Goal: Task Accomplishment & Management: Manage account settings

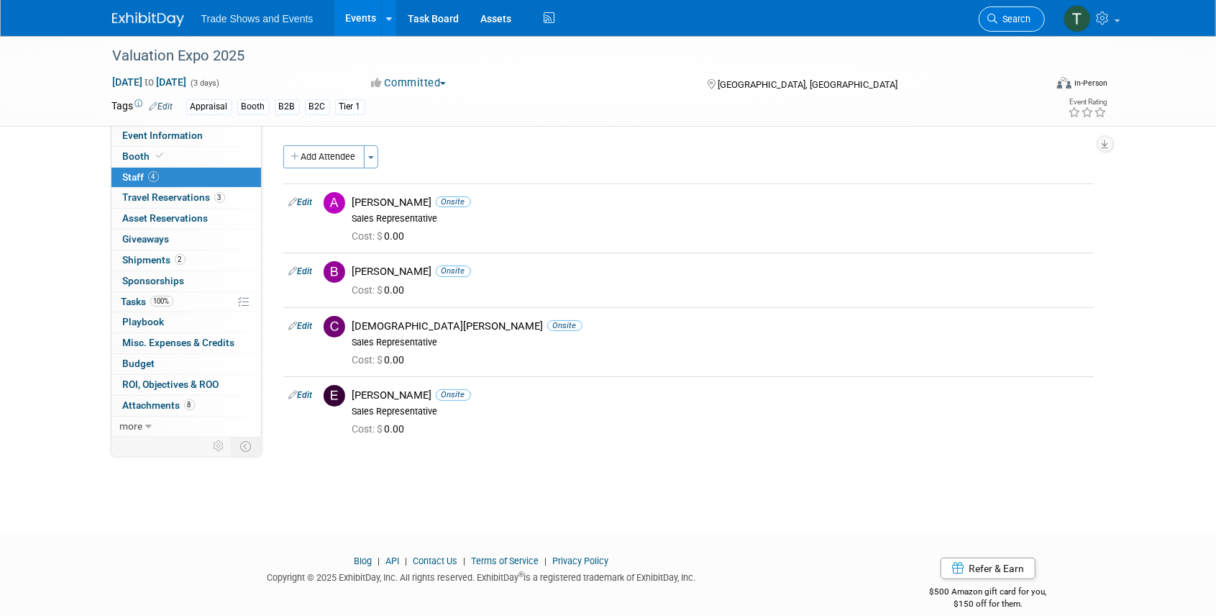
click at [994, 17] on icon at bounding box center [993, 19] width 10 height 10
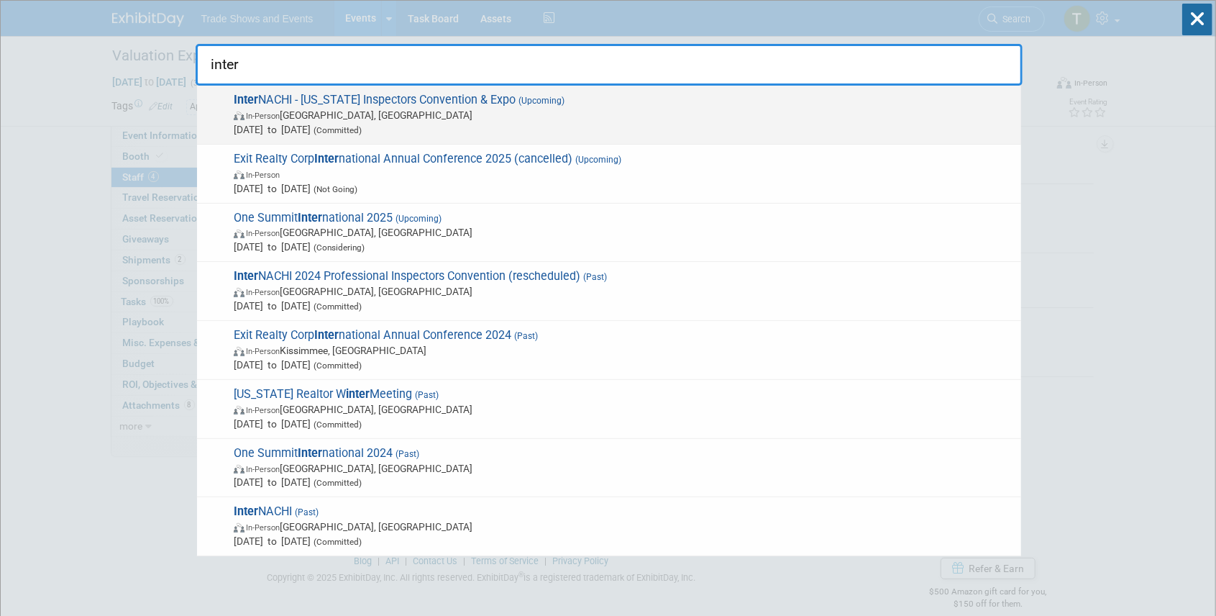
type input "inter"
click at [451, 95] on span "Inter NACHI - [US_STATE] Inspectors Convention & Expo (Upcoming) In-Person [GEO…" at bounding box center [621, 115] width 785 height 44
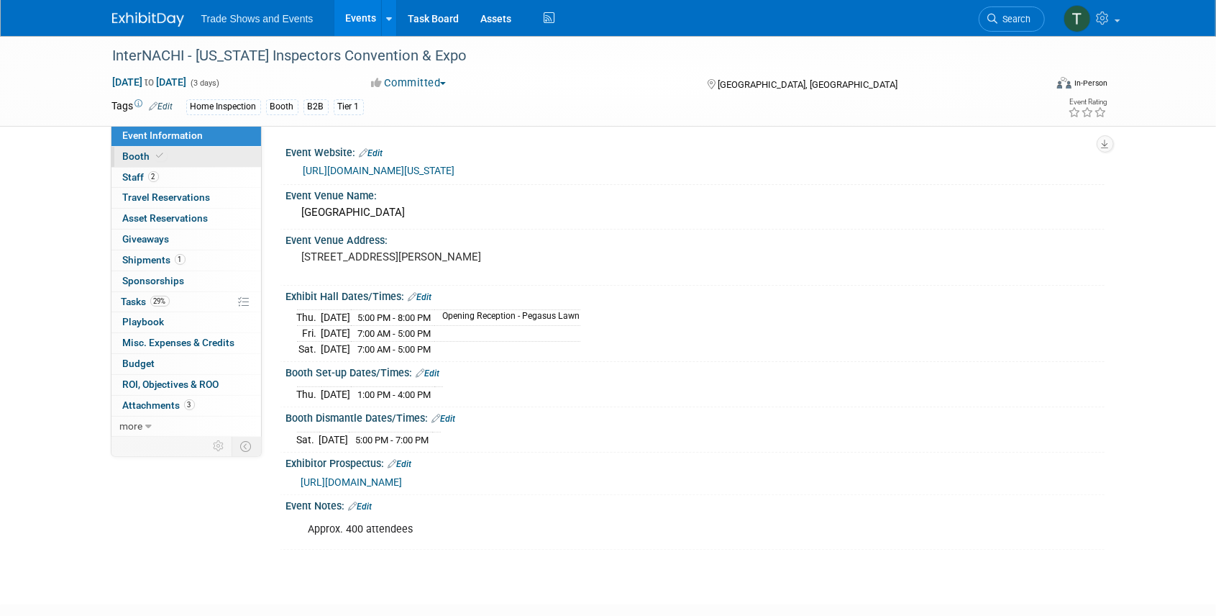
click at [161, 153] on icon at bounding box center [160, 156] width 7 height 8
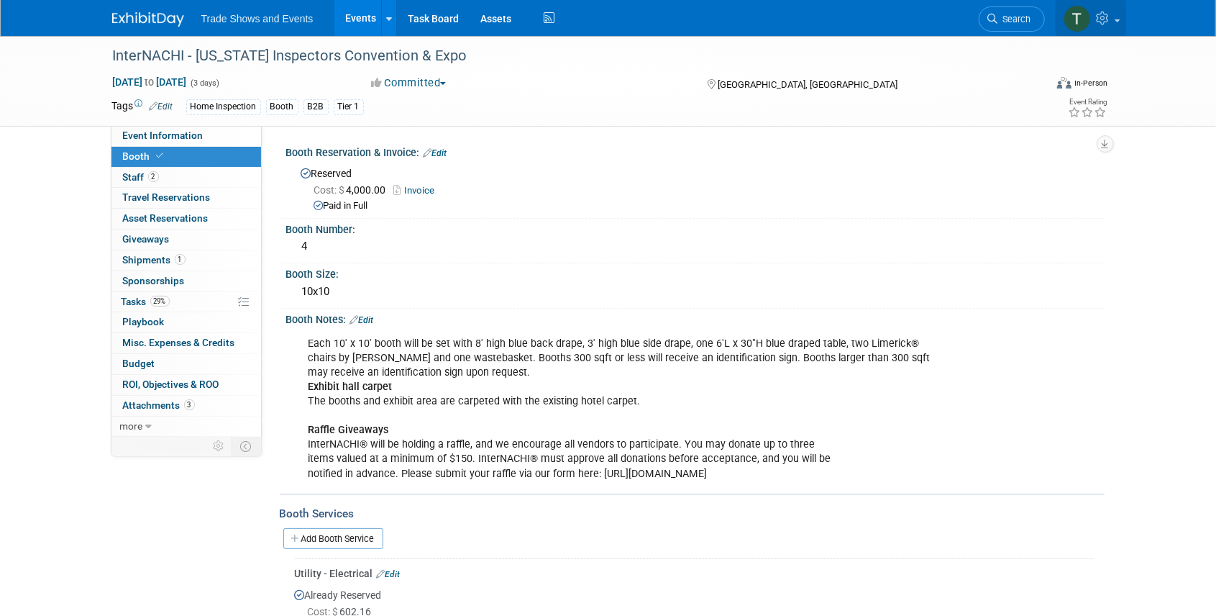
click at [1101, 14] on icon at bounding box center [1105, 18] width 17 height 13
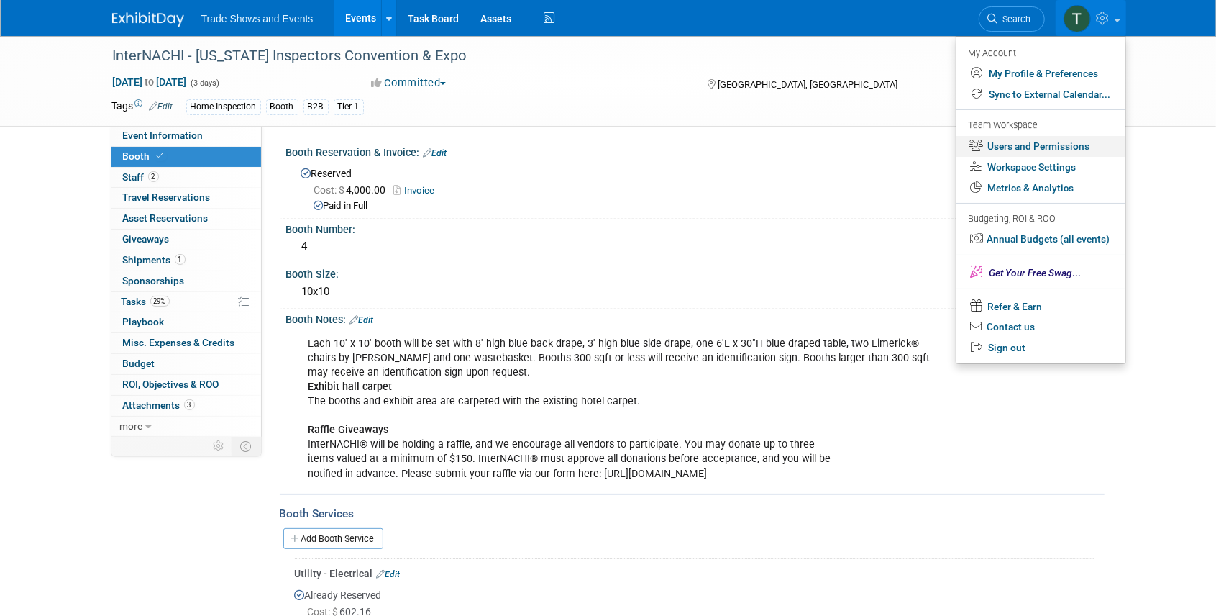
click at [1036, 150] on link "Users and Permissions" at bounding box center [1041, 146] width 169 height 21
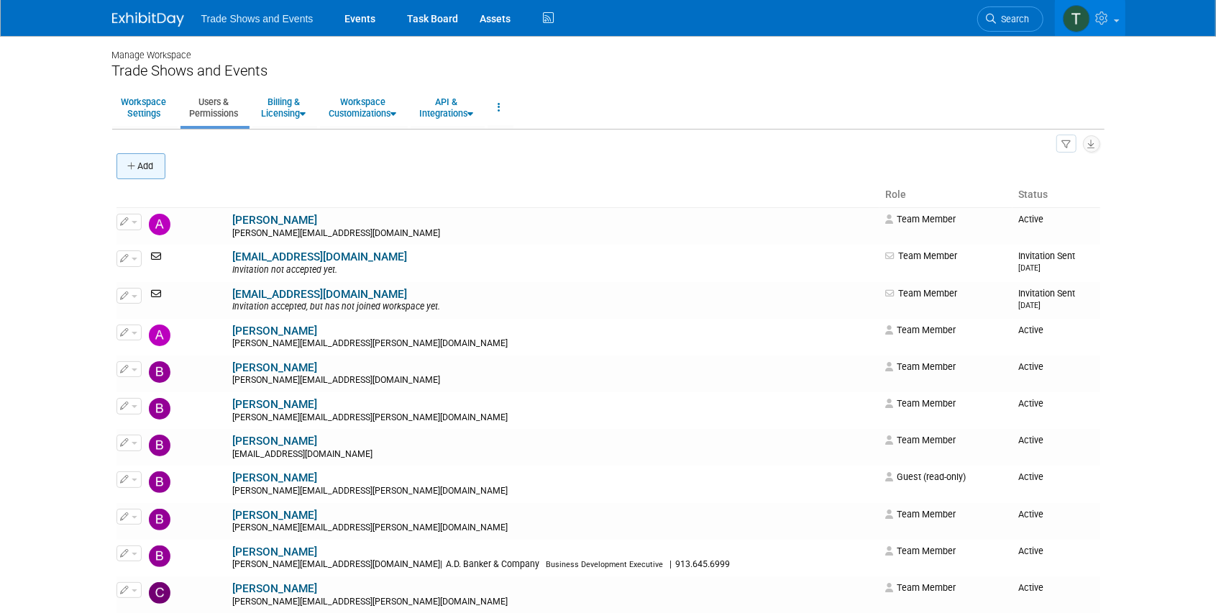
click at [142, 167] on button "Add" at bounding box center [141, 166] width 49 height 26
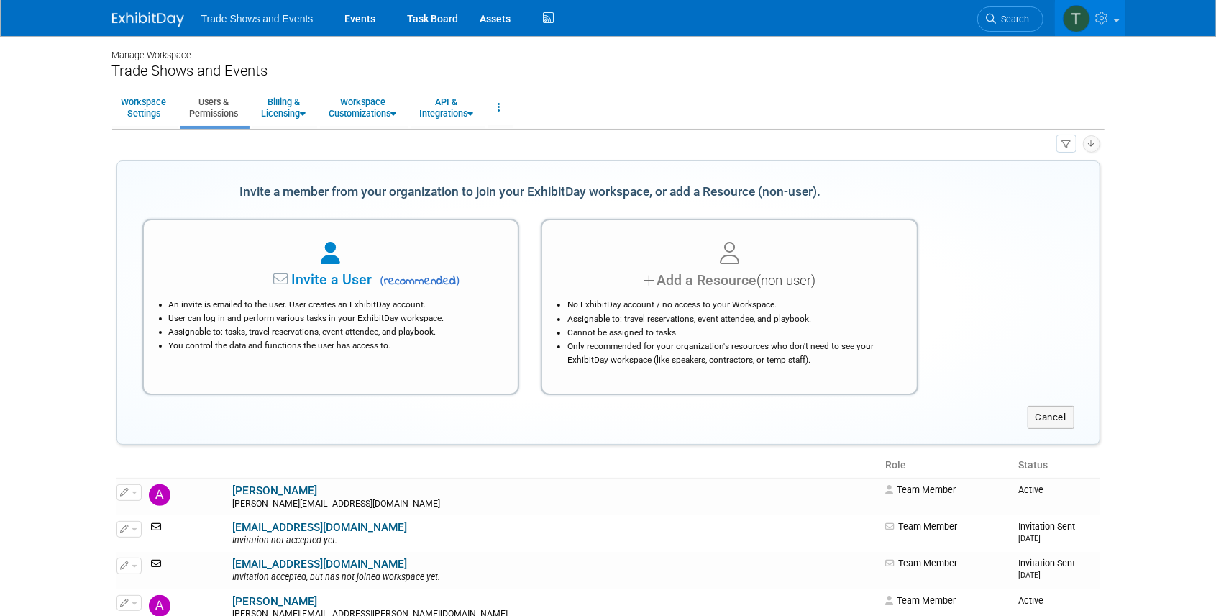
click at [352, 294] on div "An invite is emailed to the user. User creates an ExhibitDay account. User can …" at bounding box center [331, 322] width 339 height 62
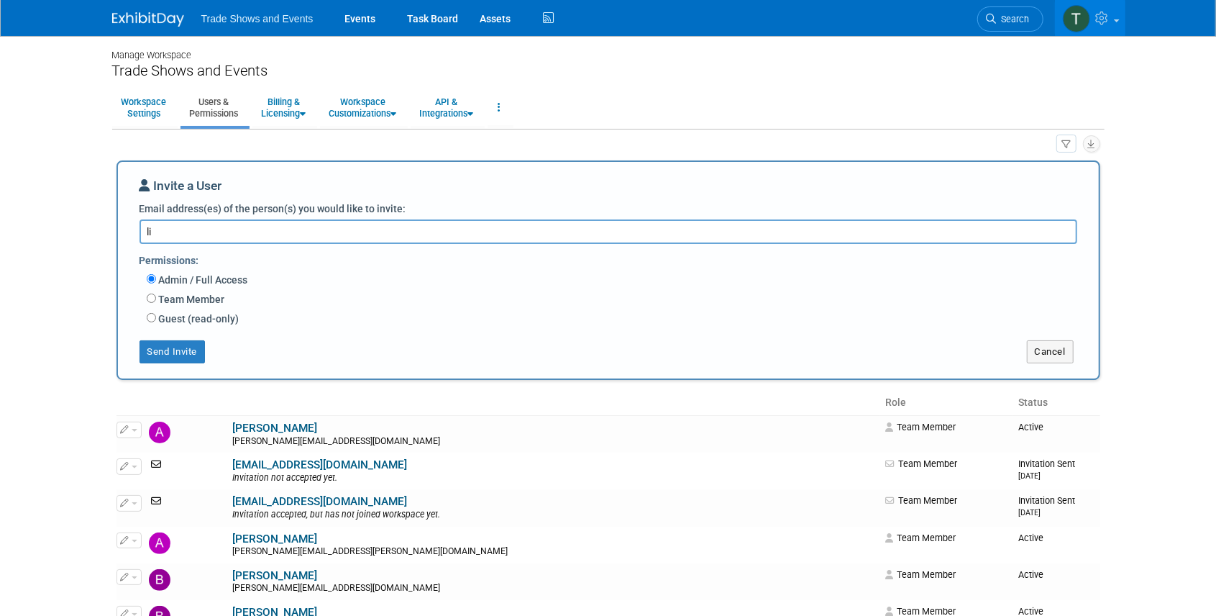
type textarea "l"
click at [253, 229] on textarea "Email address(es) of the person(s) you would like to invite:" at bounding box center [609, 231] width 938 height 24
paste textarea "lizzie.desrosiers@theceshop.com"
type textarea "lizzie.desrosiers@theceshop.com"
click at [194, 299] on label "Team Member" at bounding box center [190, 299] width 69 height 14
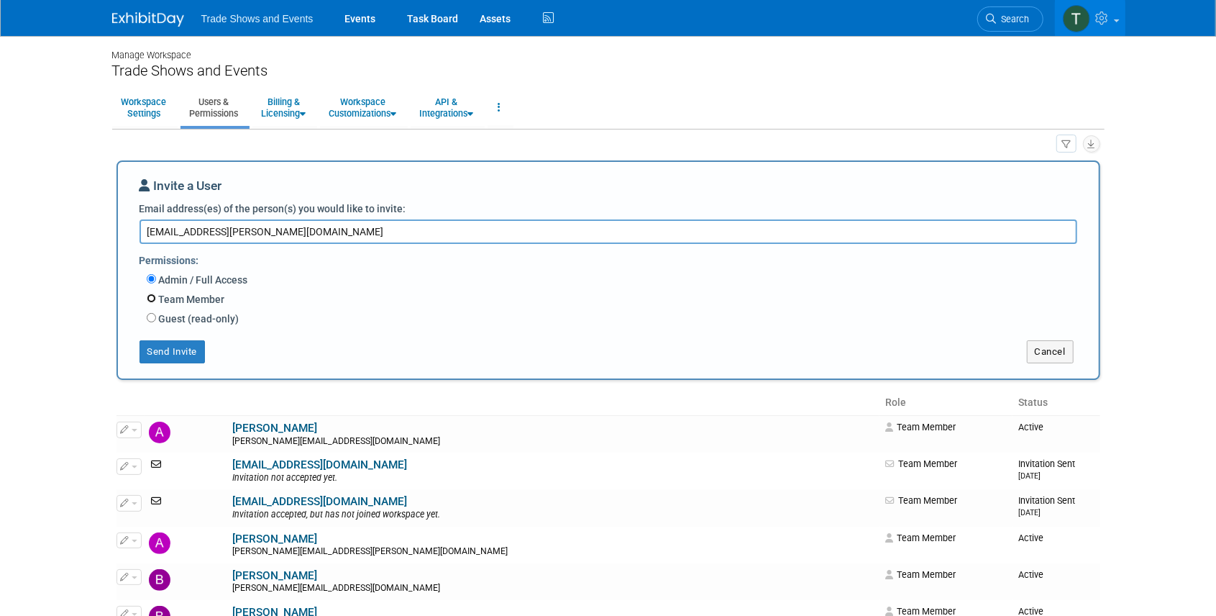
click at [156, 299] on input "Team Member" at bounding box center [151, 298] width 9 height 9
radio input "true"
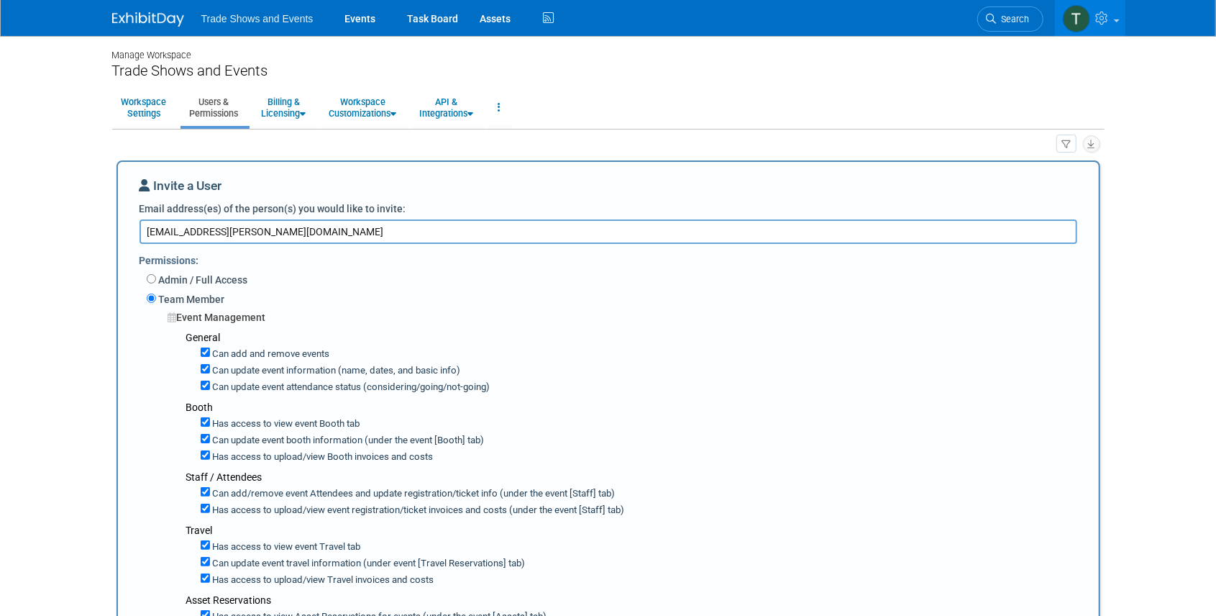
click at [240, 354] on label "Can add and remove events" at bounding box center [270, 354] width 120 height 14
click at [210, 354] on input "Can add and remove events" at bounding box center [205, 351] width 9 height 9
checkbox input "false"
click at [235, 369] on label "Can update event information (name, dates, and basic info)" at bounding box center [335, 371] width 251 height 14
drag, startPoint x: 235, startPoint y: 369, endPoint x: 204, endPoint y: 370, distance: 30.2
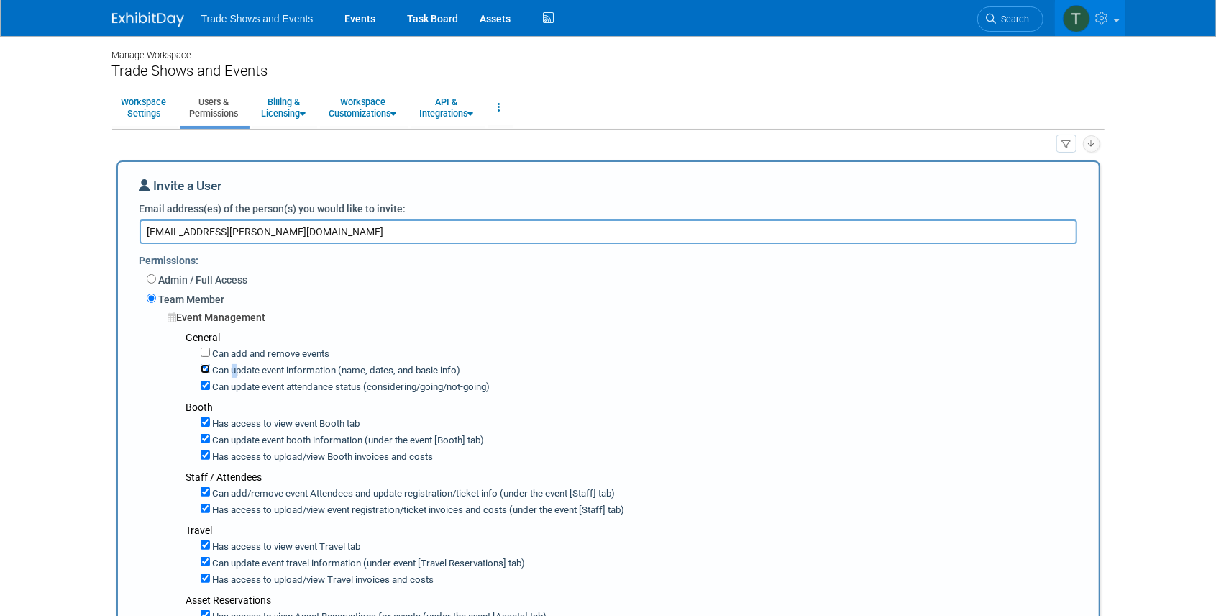
click at [204, 370] on input "Can update event information (name, dates, and basic info)" at bounding box center [205, 368] width 9 height 9
checkbox input "false"
drag, startPoint x: 205, startPoint y: 383, endPoint x: 217, endPoint y: 386, distance: 12.6
click at [206, 384] on input "Can update event attendance status (considering/going/not-going)" at bounding box center [205, 385] width 9 height 9
checkbox input "false"
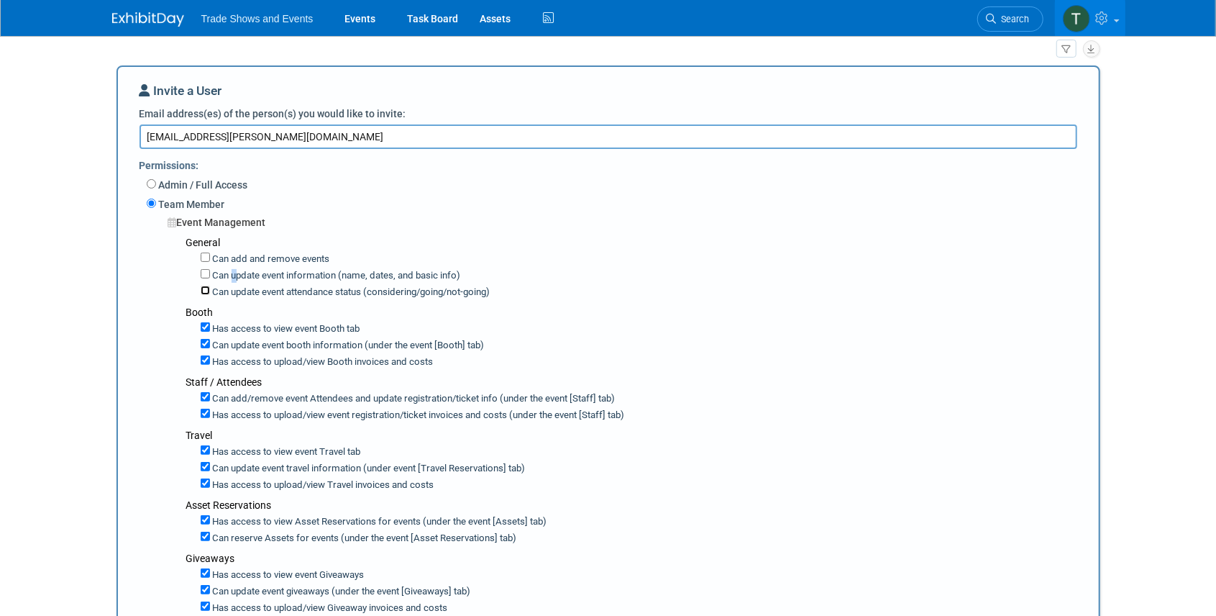
scroll to position [96, 0]
click at [209, 342] on input "Can update event booth information (under the event [Booth] tab)" at bounding box center [205, 342] width 9 height 9
checkbox input "false"
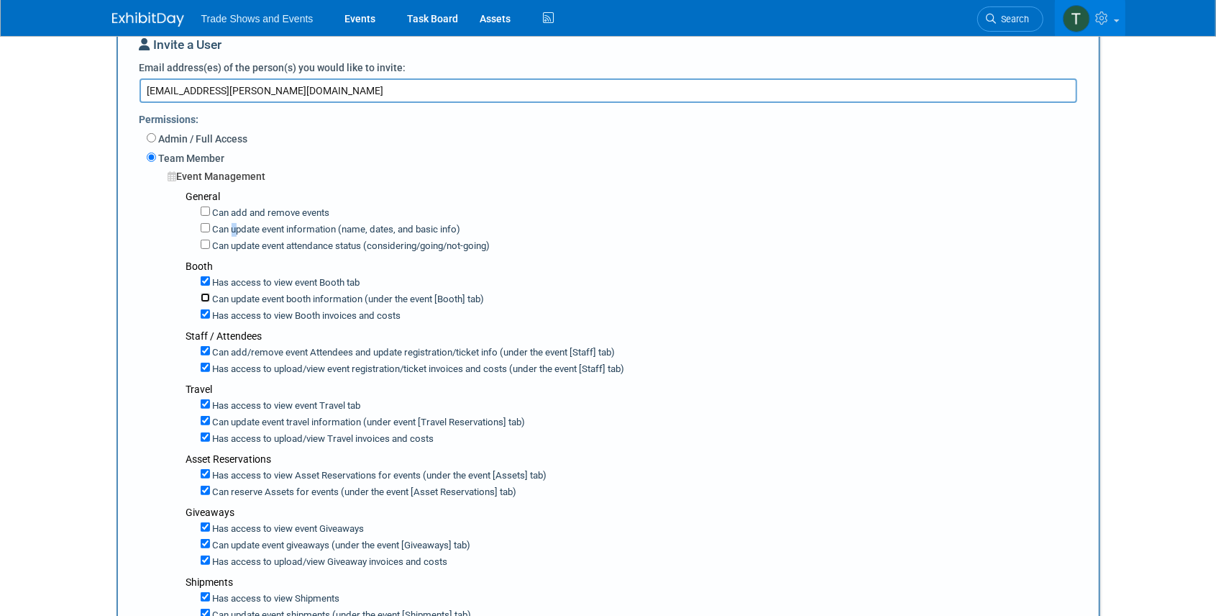
scroll to position [144, 0]
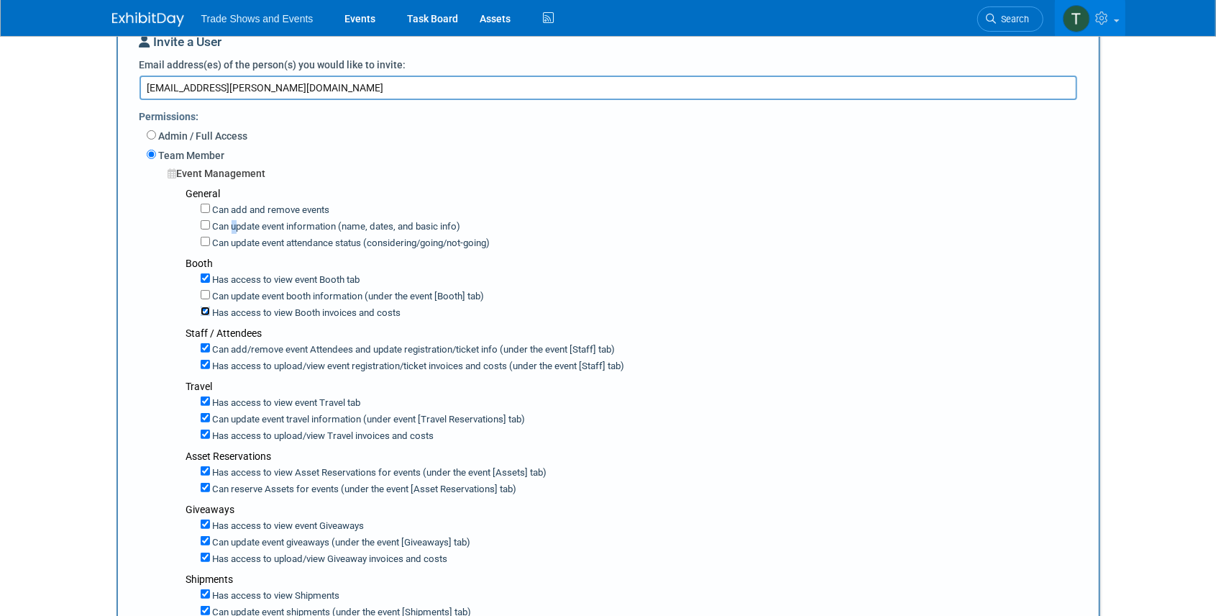
click at [206, 306] on input "Has access to view Booth invoices and costs" at bounding box center [205, 310] width 9 height 9
checkbox input "false"
click at [205, 345] on input "Can add/remove event Attendees and update registration/ticket info (under the e…" at bounding box center [205, 347] width 9 height 9
checkbox input "false"
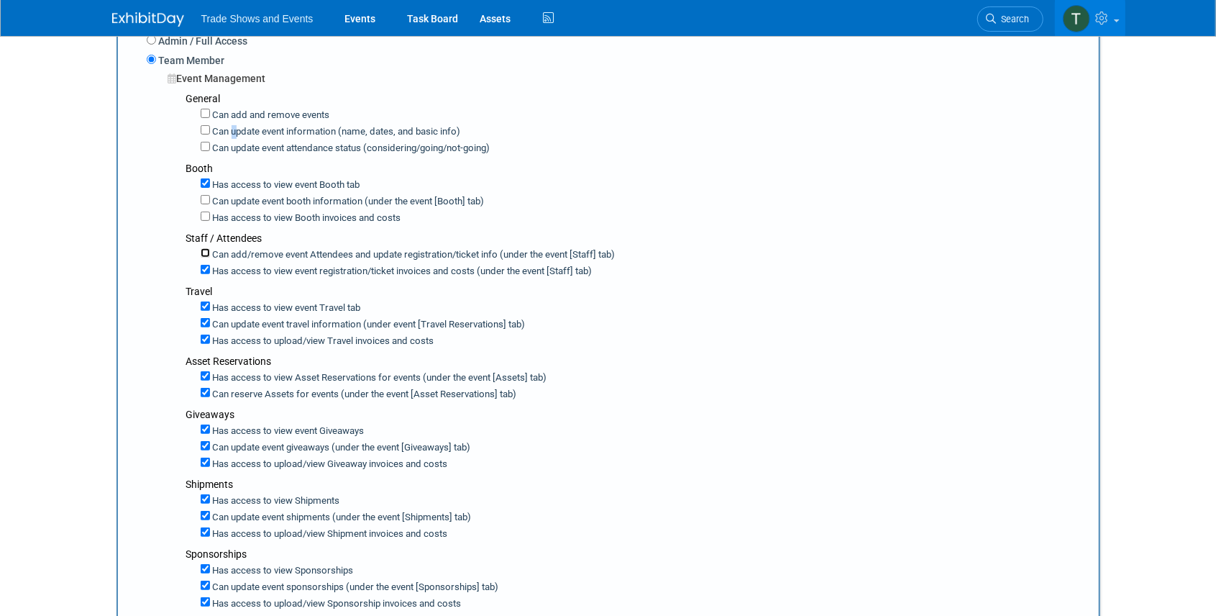
scroll to position [240, 0]
click at [206, 317] on input "Can update event travel information (under event [Travel Reservations] tab)" at bounding box center [205, 321] width 9 height 9
checkbox input "false"
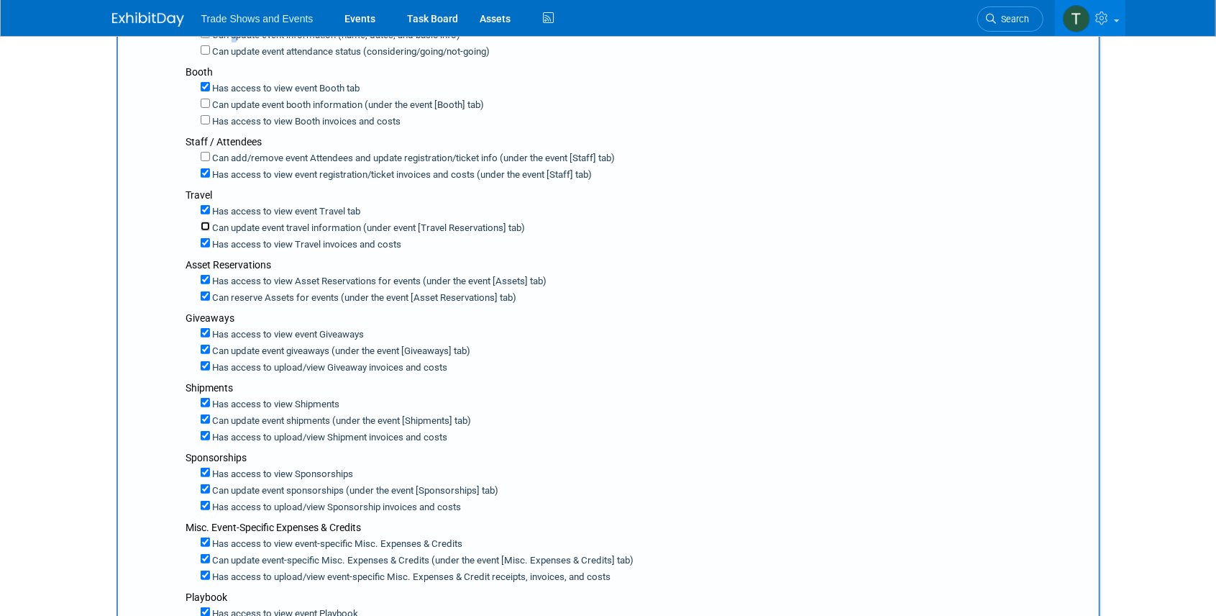
scroll to position [335, 0]
click at [204, 238] on input "Has access to view Travel invoices and costs" at bounding box center [205, 242] width 9 height 9
checkbox input "false"
click at [207, 170] on input "Has access to view event registration/ticket invoices and costs (under the even…" at bounding box center [205, 172] width 9 height 9
checkbox input "false"
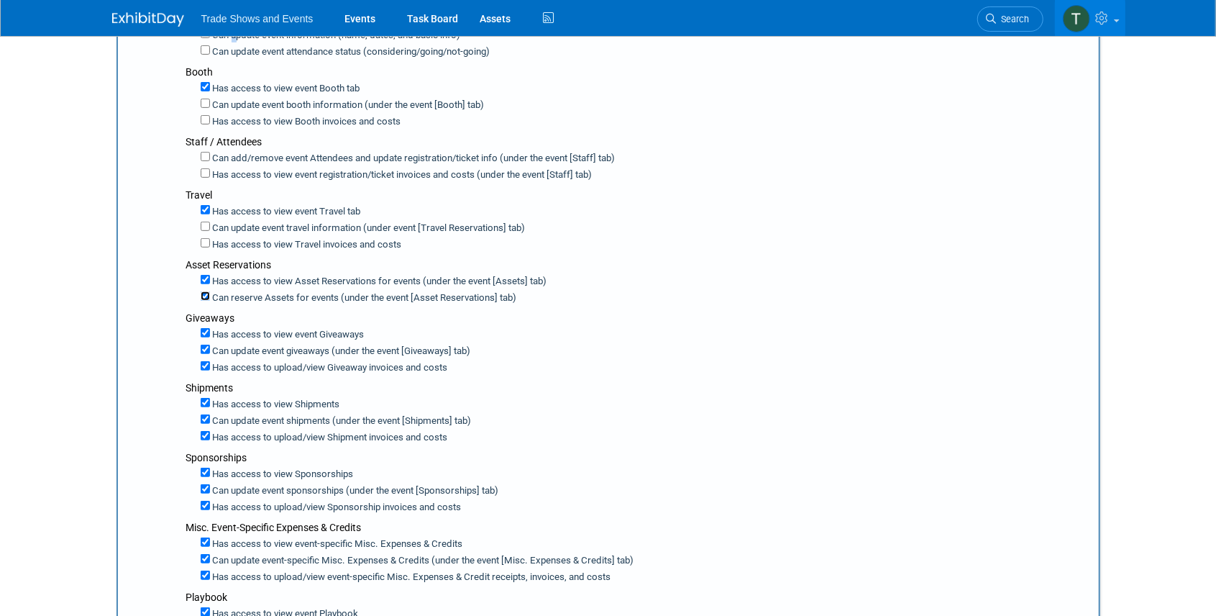
click at [206, 291] on input "Can reserve Assets for events (under the event [Asset Reservations] tab)" at bounding box center [205, 295] width 9 height 9
checkbox input "false"
click at [206, 345] on input "Can update event giveaways (under the event [Giveaways] tab)" at bounding box center [205, 349] width 9 height 9
checkbox input "false"
click at [210, 361] on label "Has access to view Giveaway invoices and costs" at bounding box center [313, 368] width 206 height 14
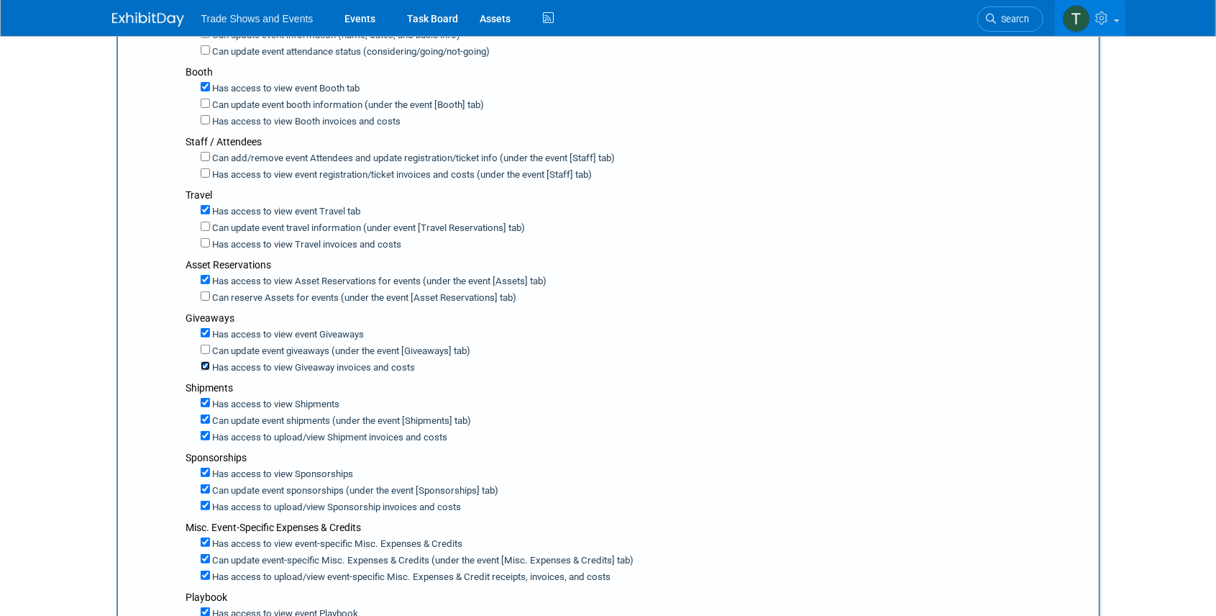
click at [210, 361] on input "Has access to view Giveaway invoices and costs" at bounding box center [205, 365] width 9 height 9
checkbox input "false"
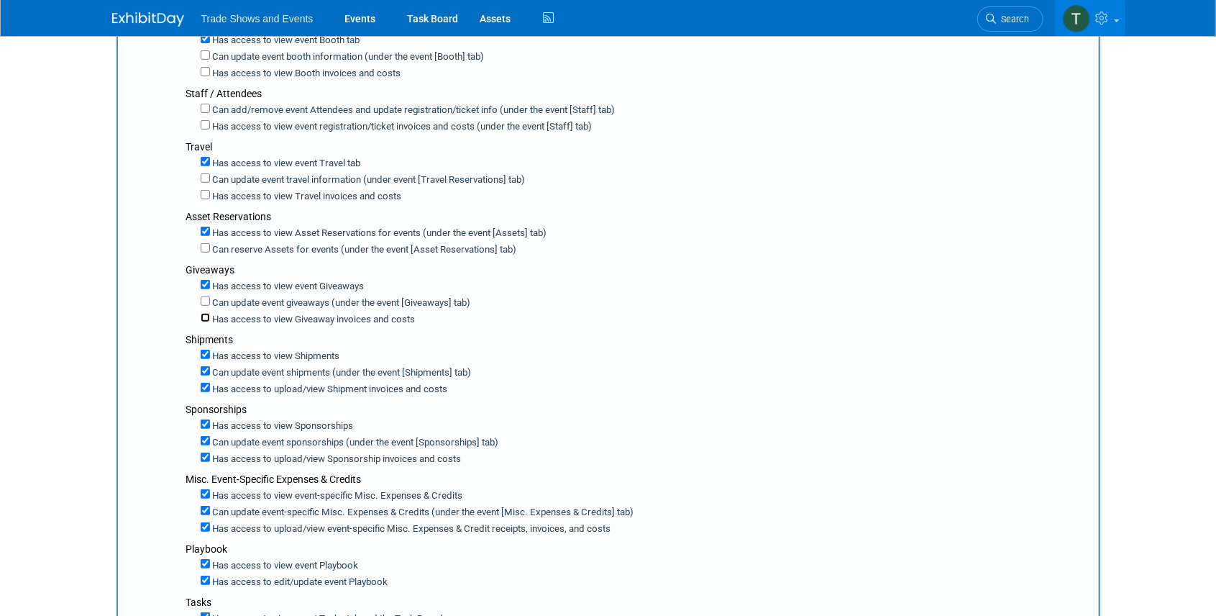
scroll to position [432, 0]
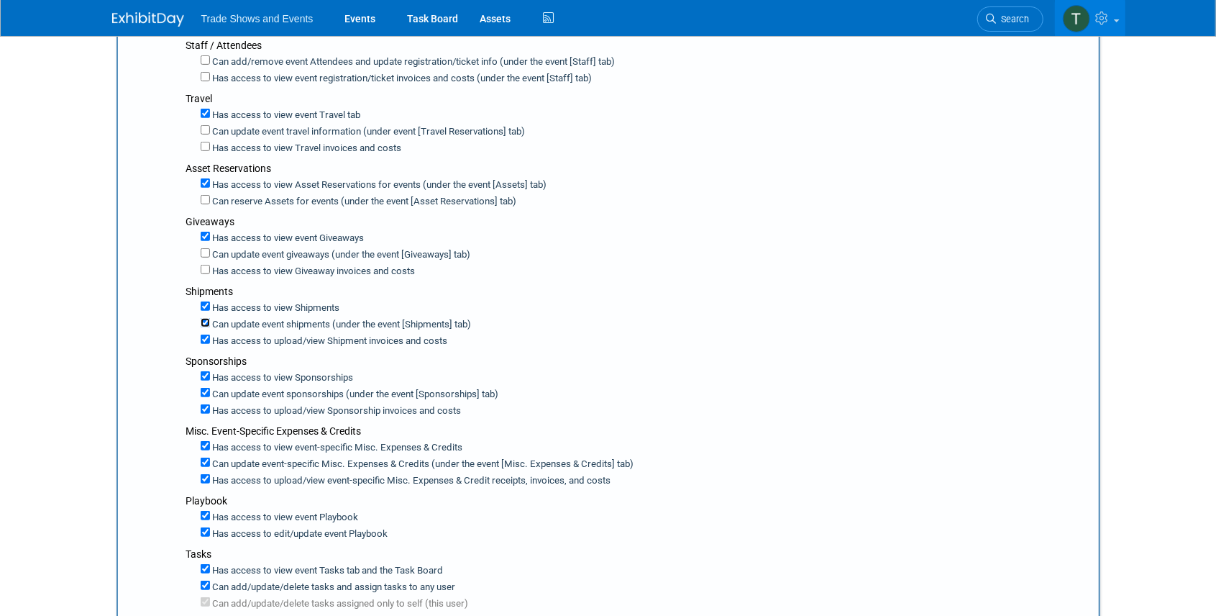
click at [206, 318] on input "Can update event shipments (under the event [Shipments] tab)" at bounding box center [205, 322] width 9 height 9
checkbox input "false"
click at [203, 335] on input "Has access to view Shipment invoices and costs" at bounding box center [205, 339] width 9 height 9
checkbox input "false"
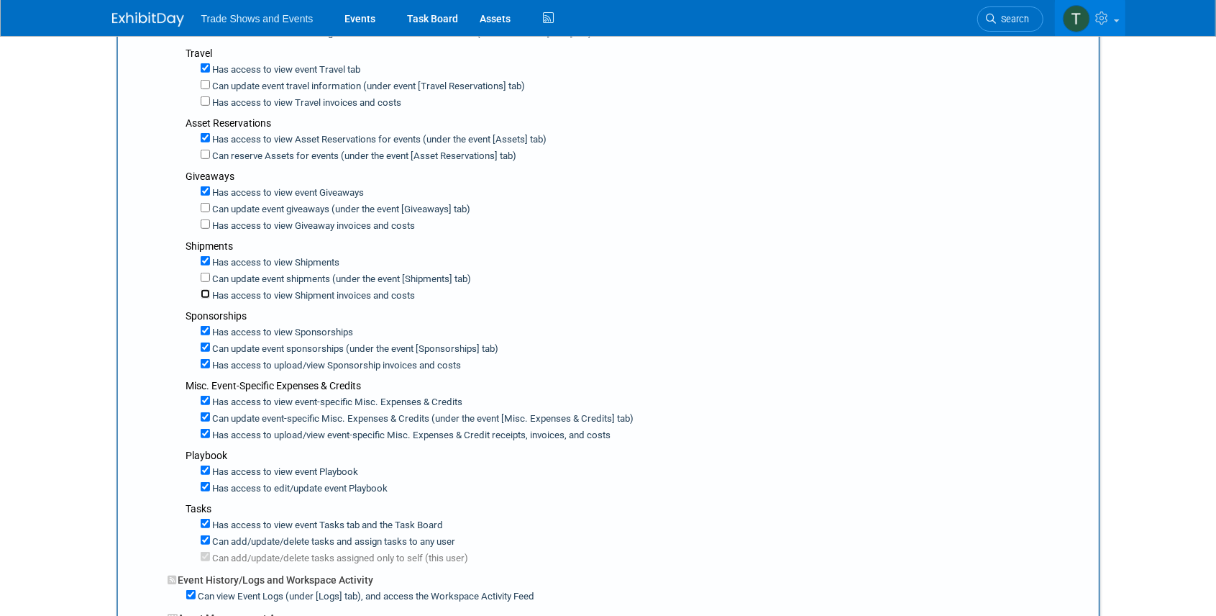
scroll to position [479, 0]
click at [209, 340] on input "Can update event sponsorships (under the event [Sponsorships] tab)" at bounding box center [205, 344] width 9 height 9
checkbox input "false"
click at [206, 357] on input "Has access to view Sponsorship invoices and costs" at bounding box center [205, 361] width 9 height 9
checkbox input "false"
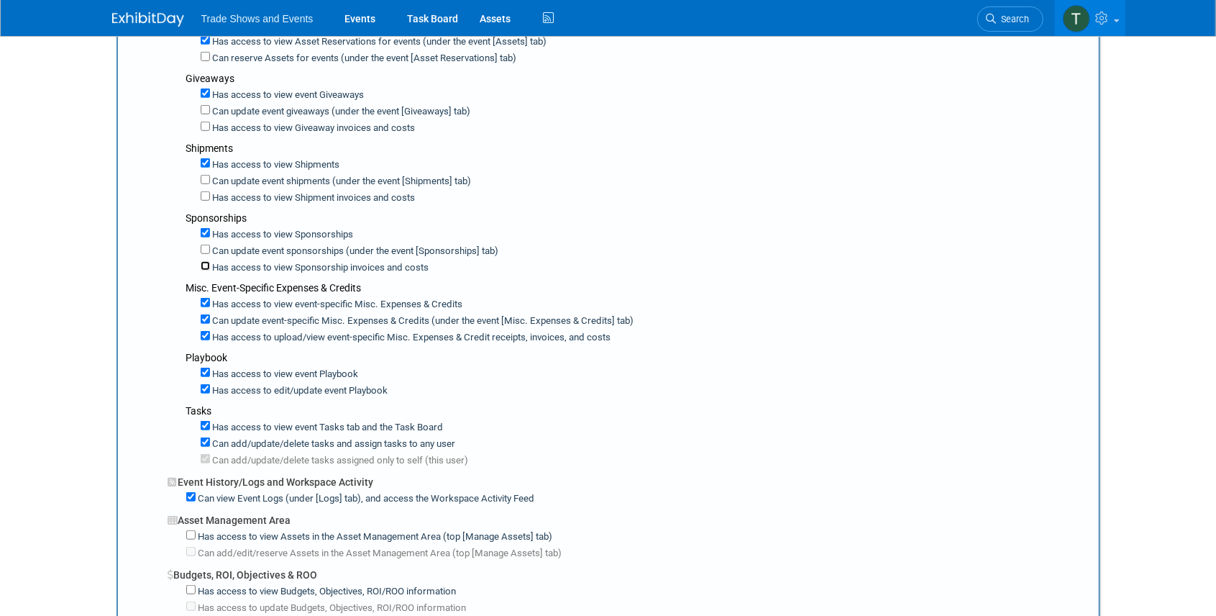
scroll to position [576, 0]
click at [206, 314] on input "Can update event-specific Misc. Expenses & Credits (under the event [Misc. Expe…" at bounding box center [205, 318] width 9 height 9
checkbox input "false"
click at [204, 330] on input "Has access to view event-specific Misc. Expenses & Credit receipts, invoices, a…" at bounding box center [205, 334] width 9 height 9
checkbox input "false"
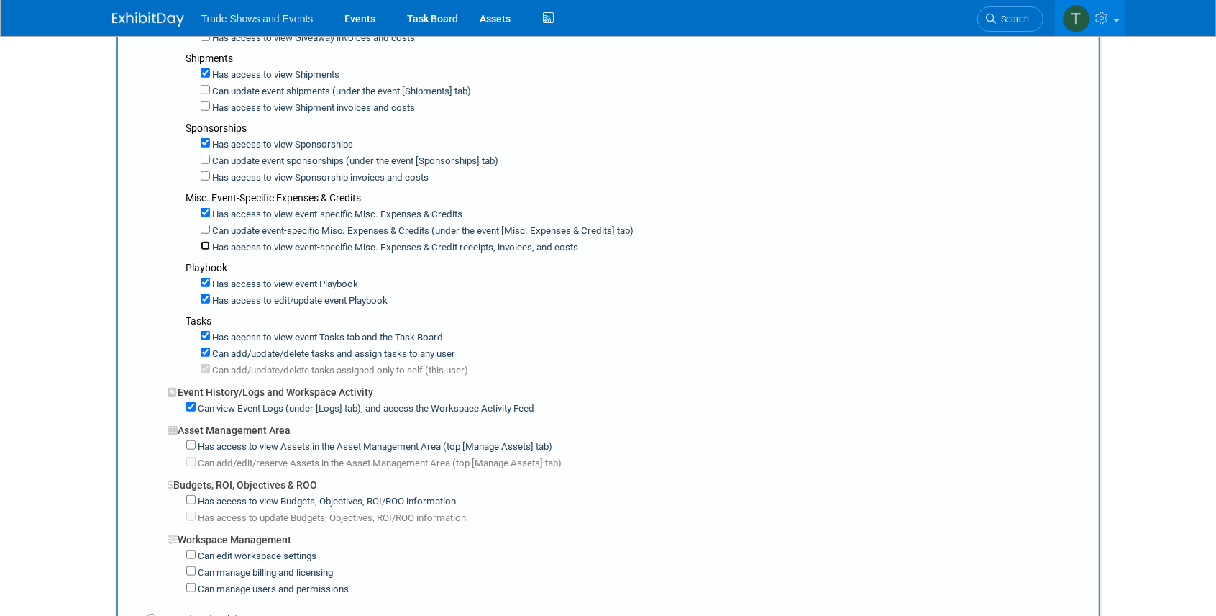
scroll to position [671, 0]
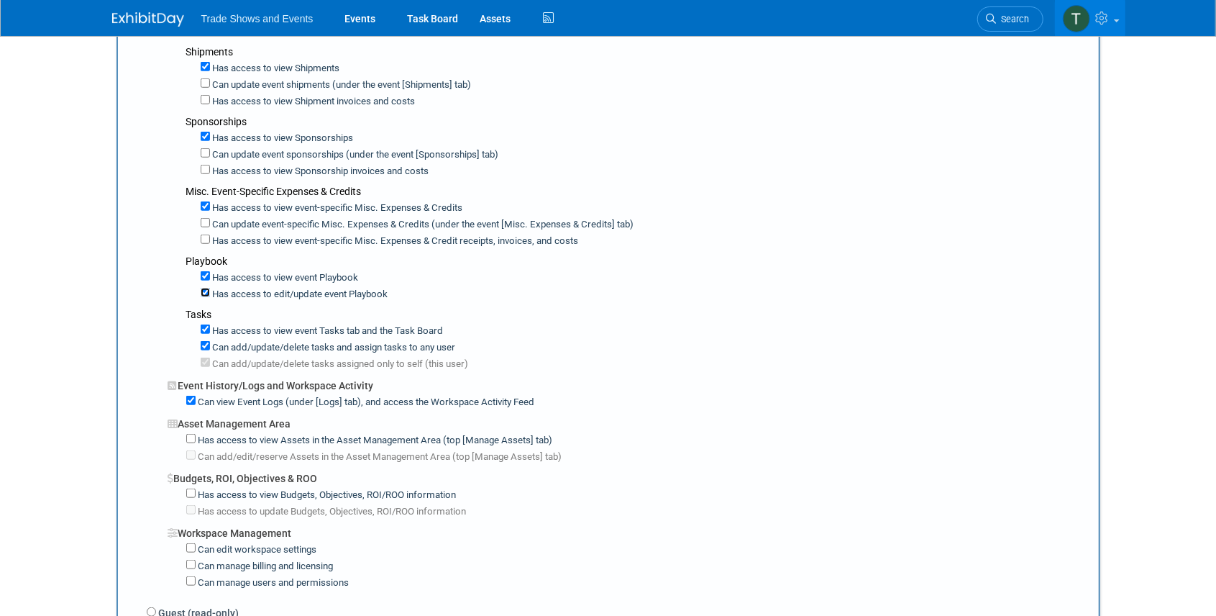
drag, startPoint x: 206, startPoint y: 279, endPoint x: 217, endPoint y: 280, distance: 11.5
click at [206, 288] on input "Has access to edit/update event Playbook" at bounding box center [205, 292] width 9 height 9
checkbox input "false"
click at [204, 341] on input "Can add/update/delete tasks and assign tasks to any user" at bounding box center [205, 345] width 9 height 9
checkbox input "false"
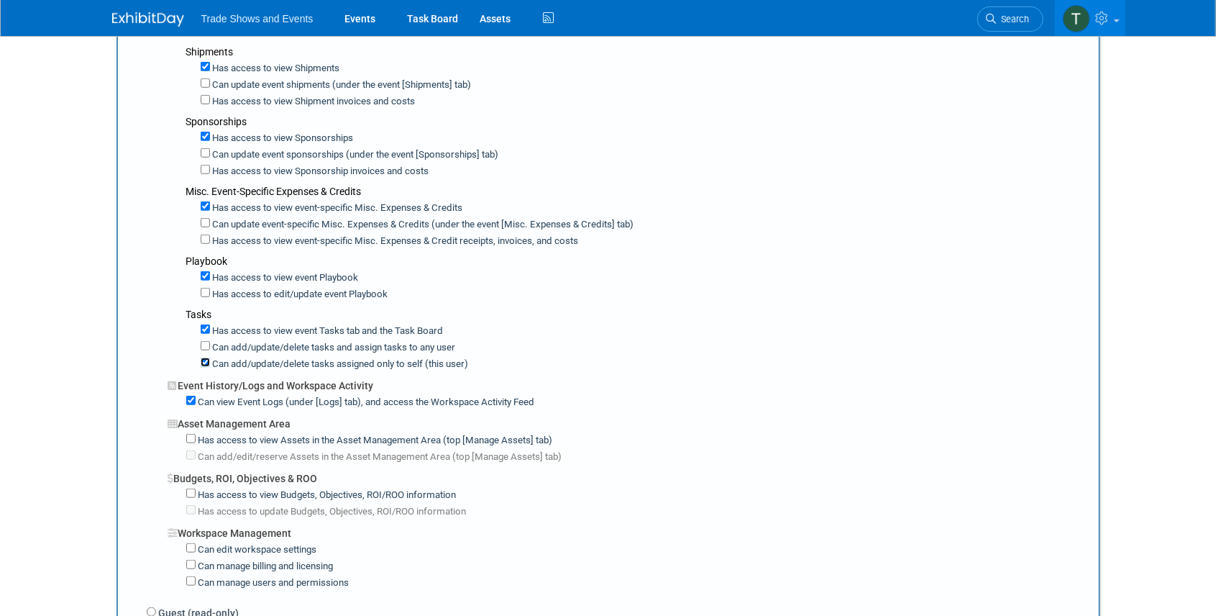
click at [204, 358] on input "Can add/update/delete tasks assigned only to self (this user)" at bounding box center [205, 362] width 9 height 9
checkbox input "false"
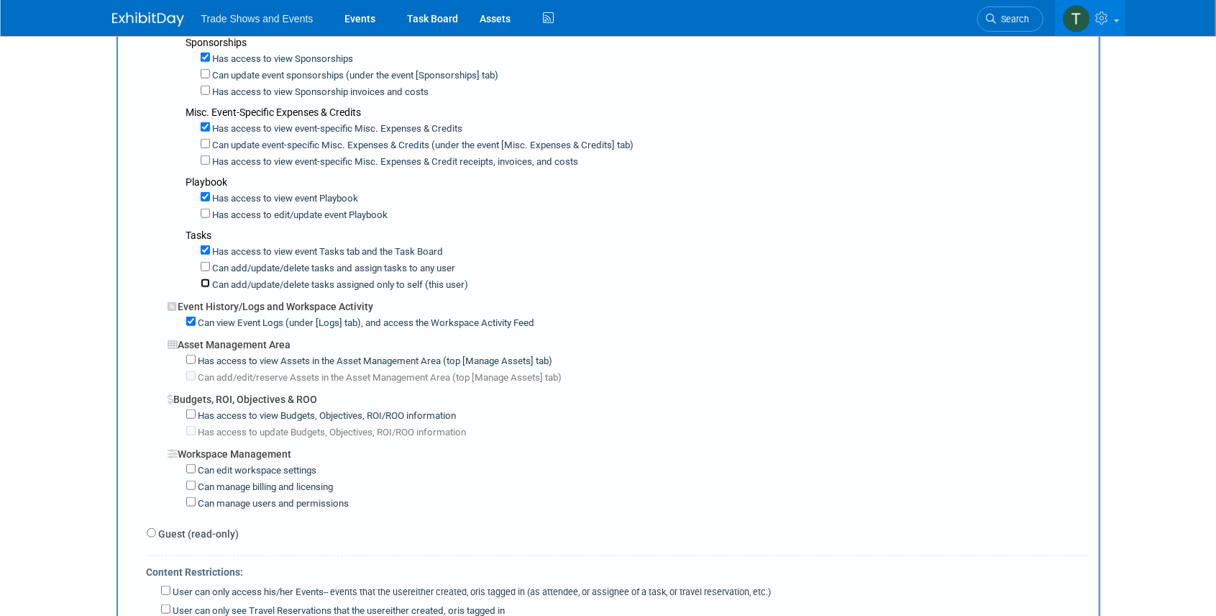
scroll to position [767, 0]
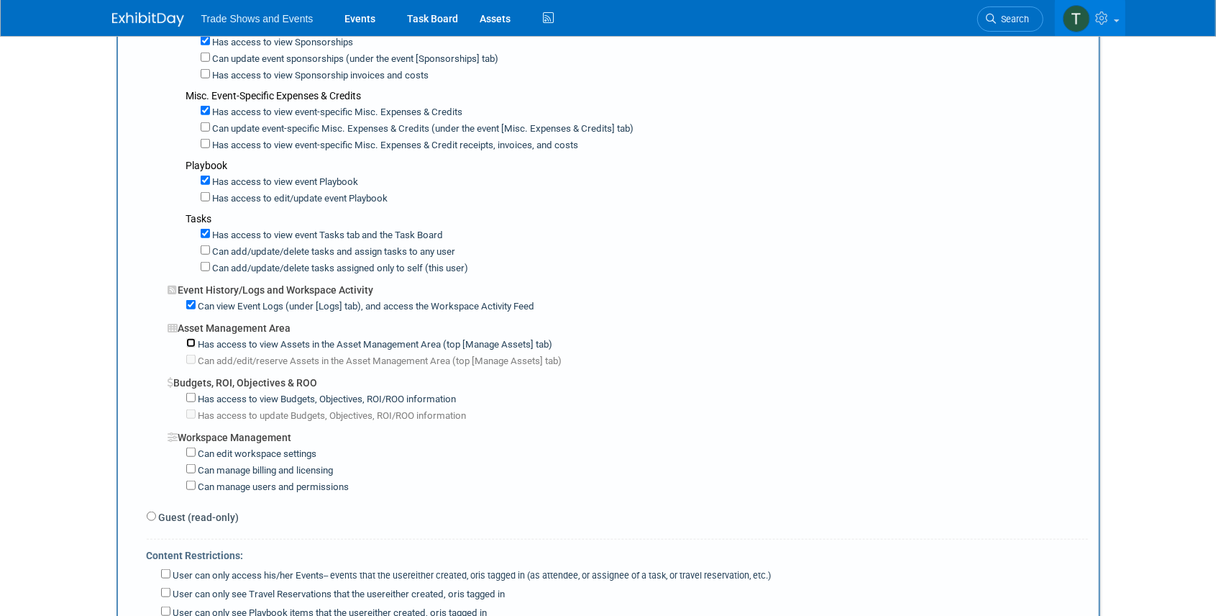
drag, startPoint x: 190, startPoint y: 327, endPoint x: 214, endPoint y: 329, distance: 23.9
click at [191, 338] on input "Has access to view Assets in the Asset Management Area (top [Manage Assets] tab)" at bounding box center [190, 342] width 9 height 9
checkbox input "true"
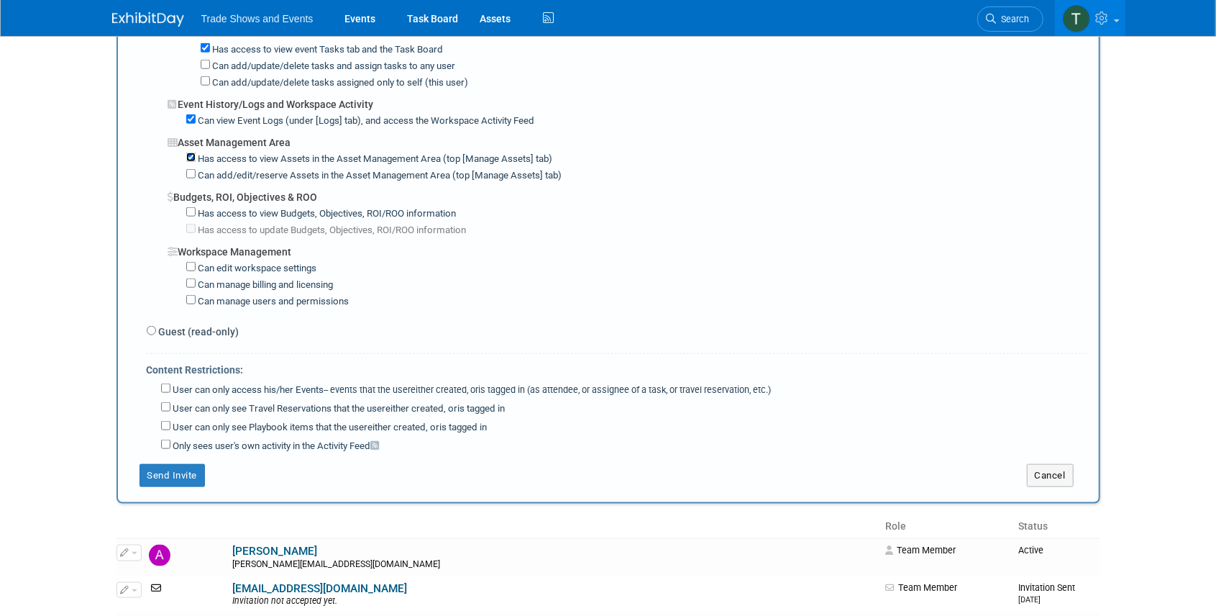
scroll to position [959, 0]
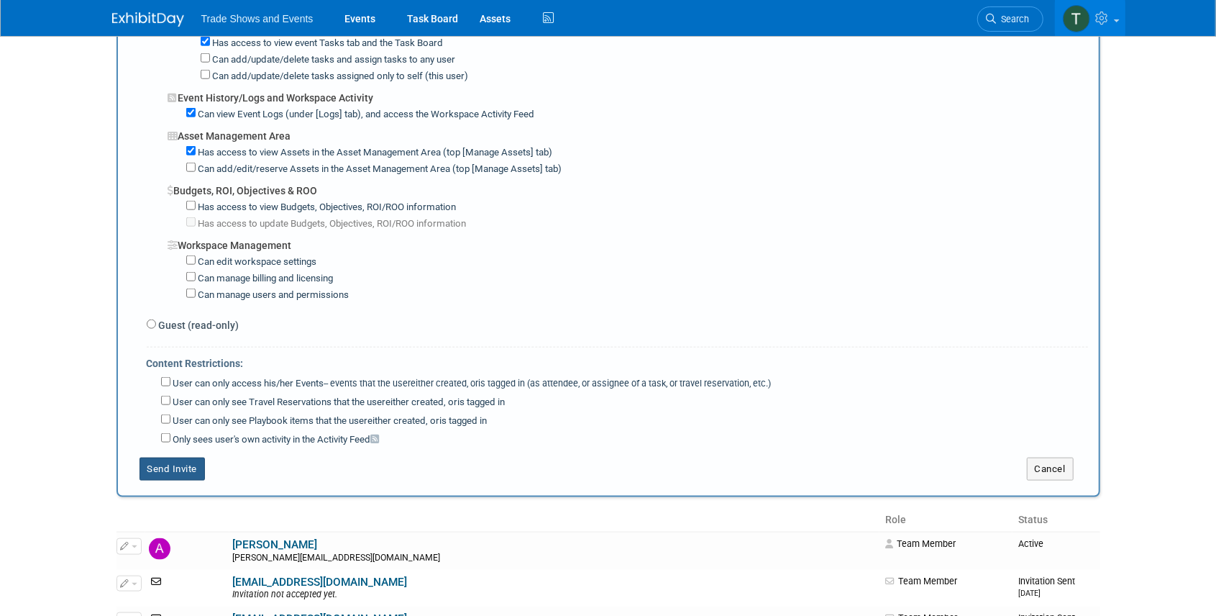
click at [176, 458] on button "Send Invite" at bounding box center [173, 469] width 66 height 23
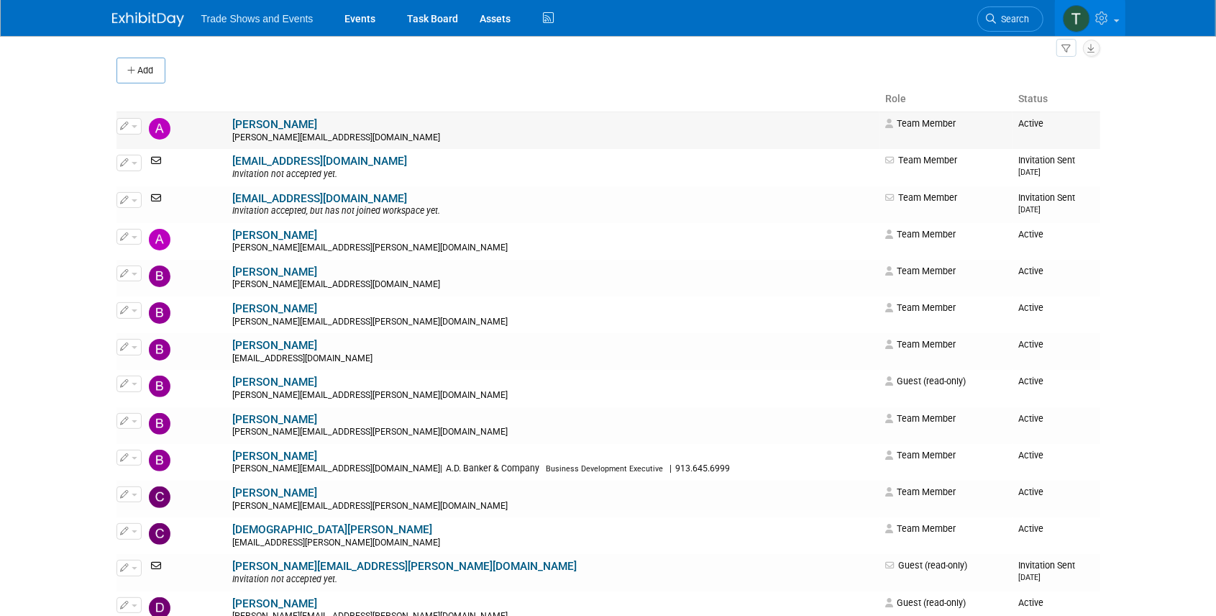
scroll to position [0, 0]
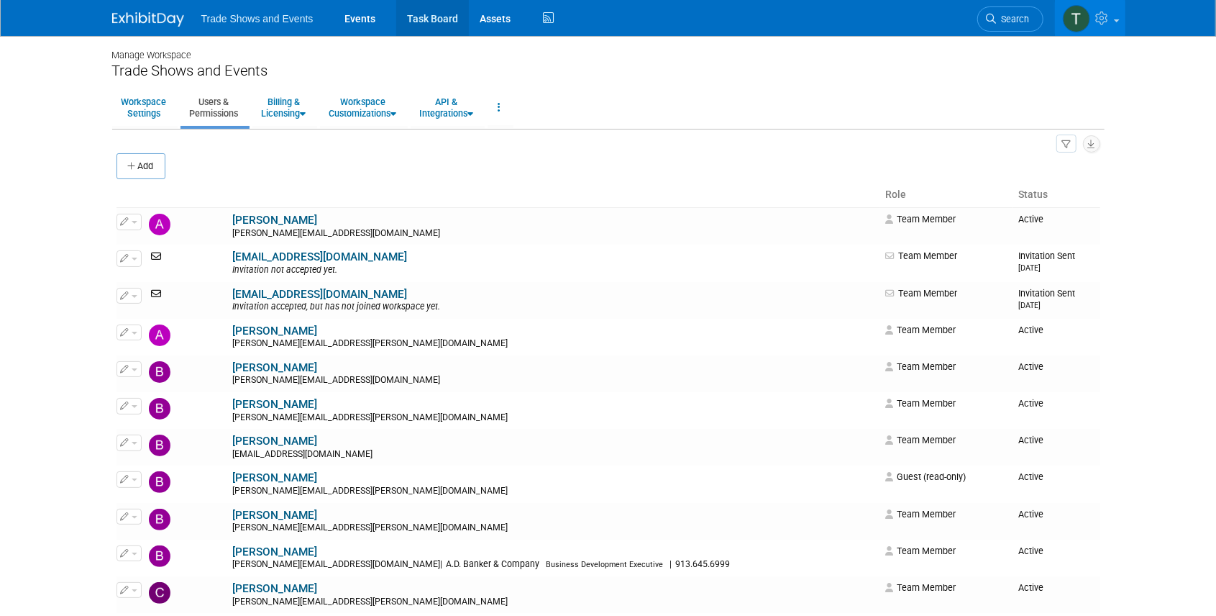
click at [433, 23] on link "Task Board" at bounding box center [432, 18] width 73 height 36
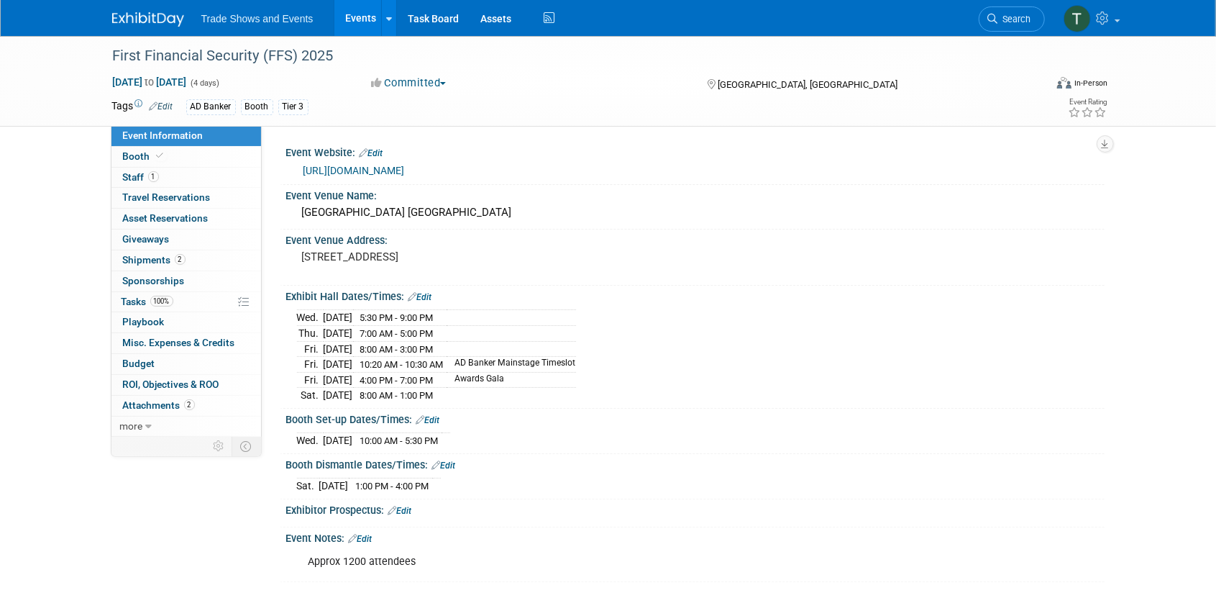
click at [365, 19] on link "Events" at bounding box center [361, 18] width 53 height 36
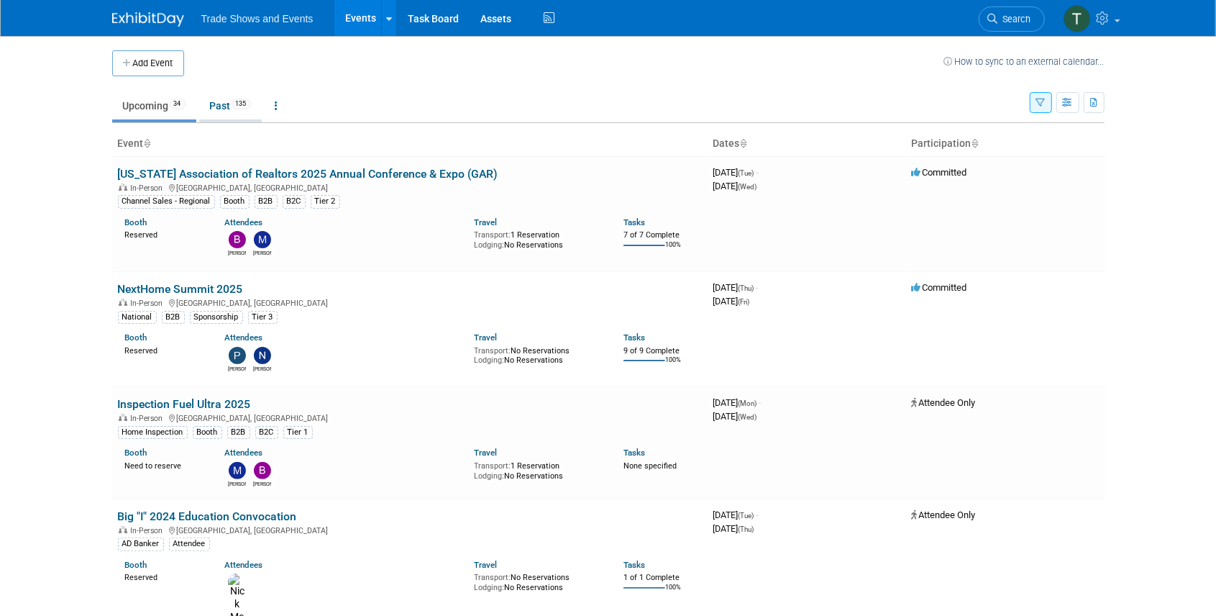
click at [235, 113] on link "Past 135" at bounding box center [230, 105] width 63 height 27
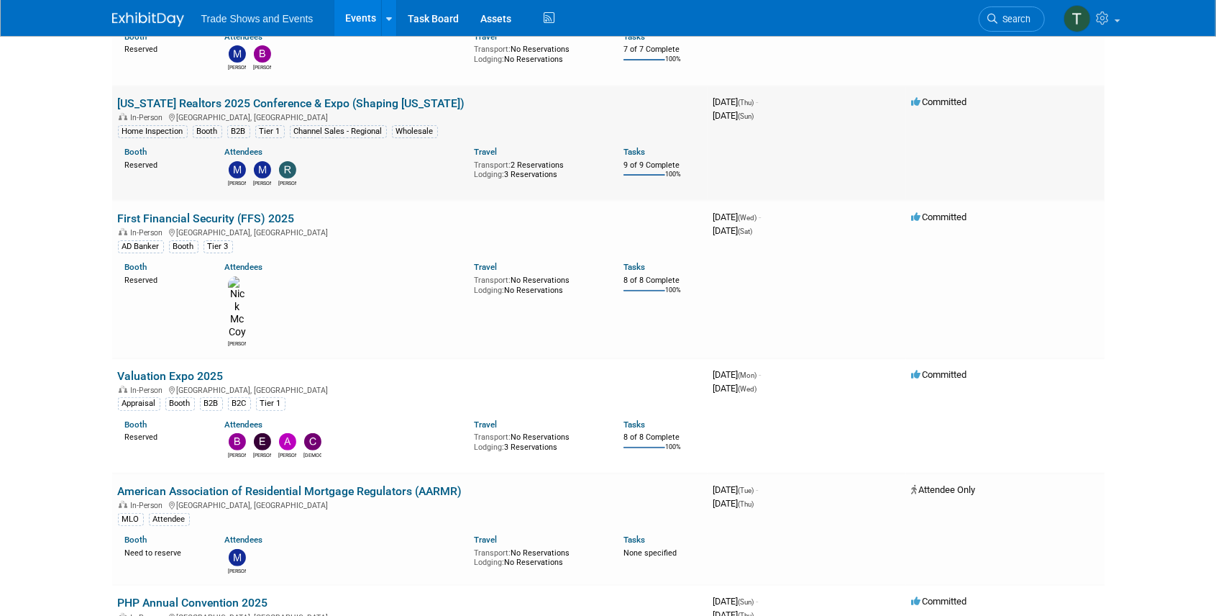
scroll to position [335, 0]
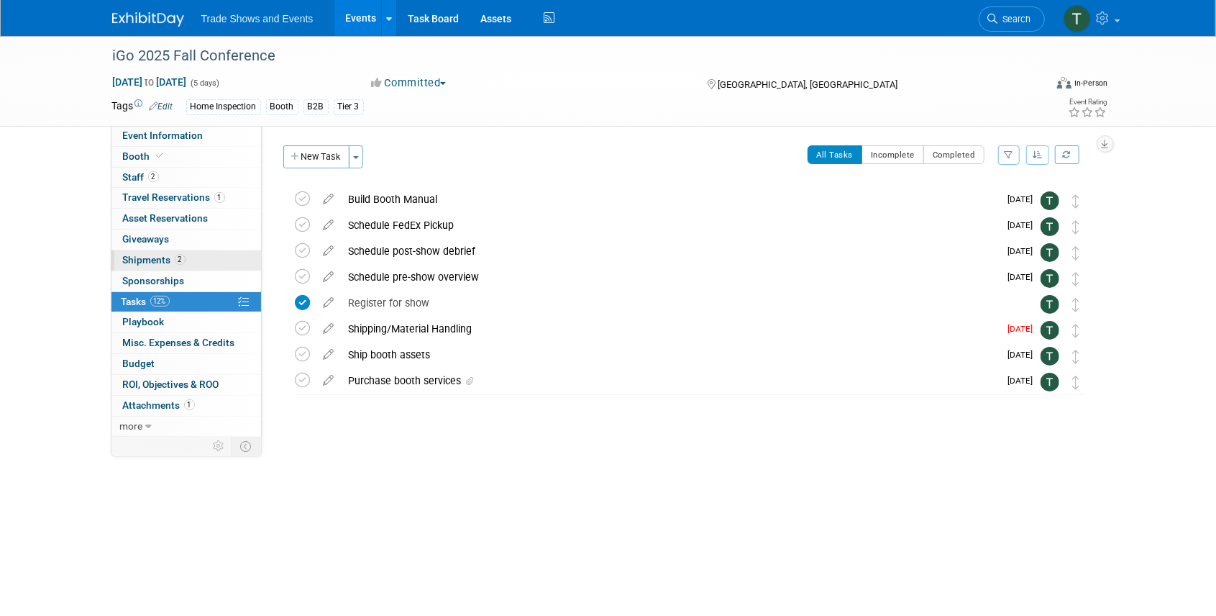
click at [153, 259] on span "Shipments 2" at bounding box center [154, 260] width 63 height 12
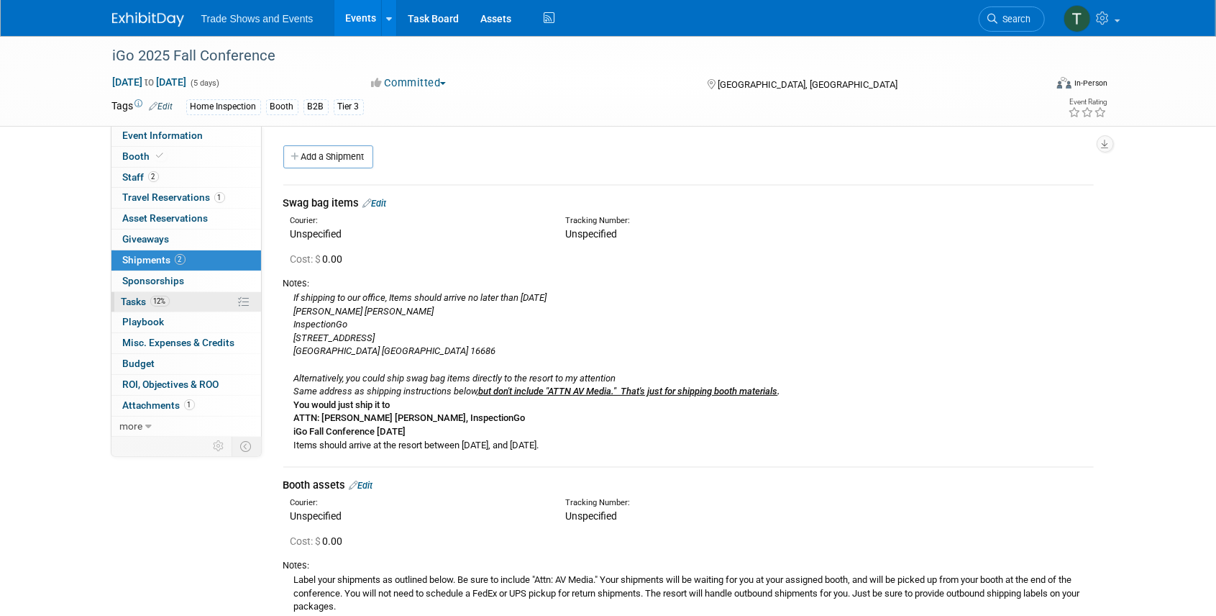
click at [135, 297] on span "Tasks 12%" at bounding box center [146, 302] width 48 height 12
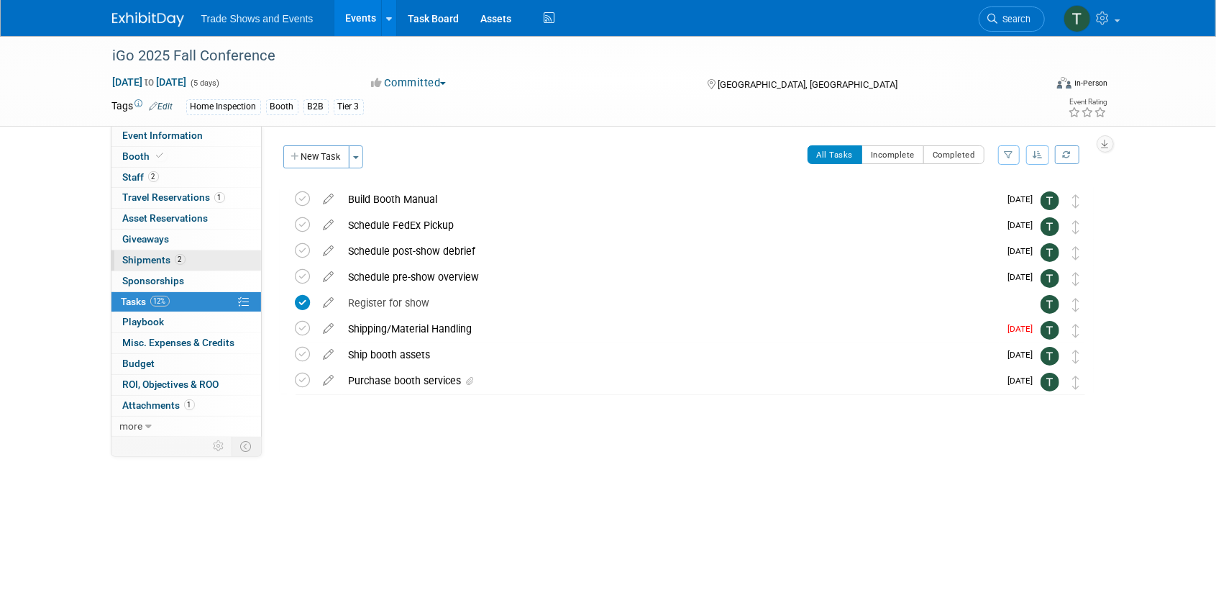
click at [151, 254] on span "Shipments 2" at bounding box center [154, 260] width 63 height 12
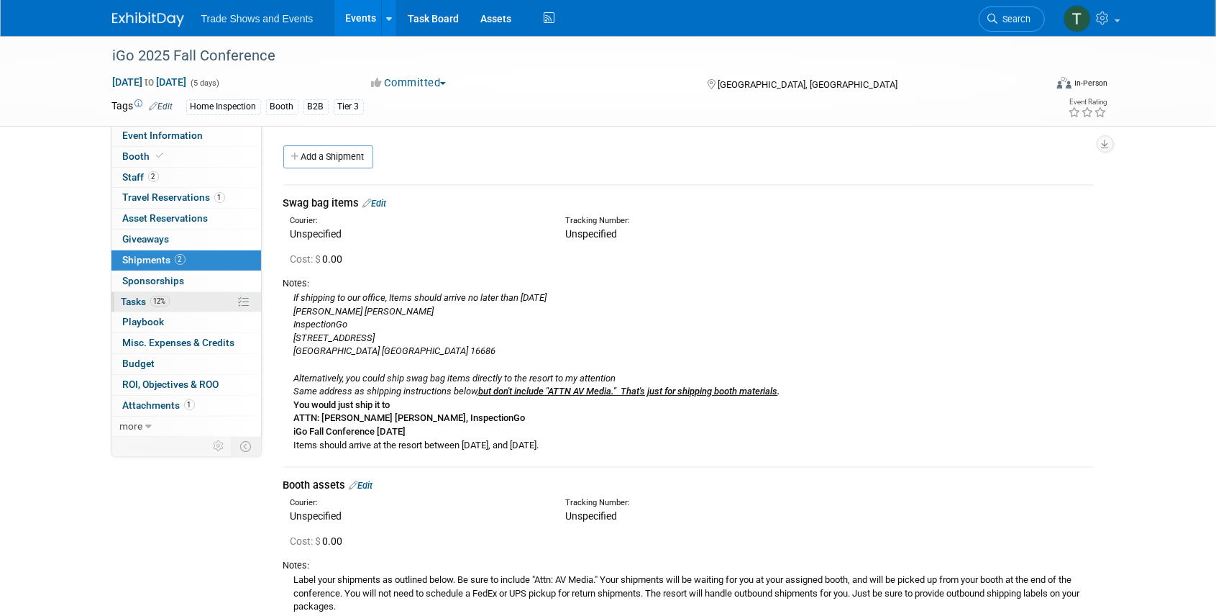
click at [134, 296] on span "Tasks 12%" at bounding box center [146, 302] width 48 height 12
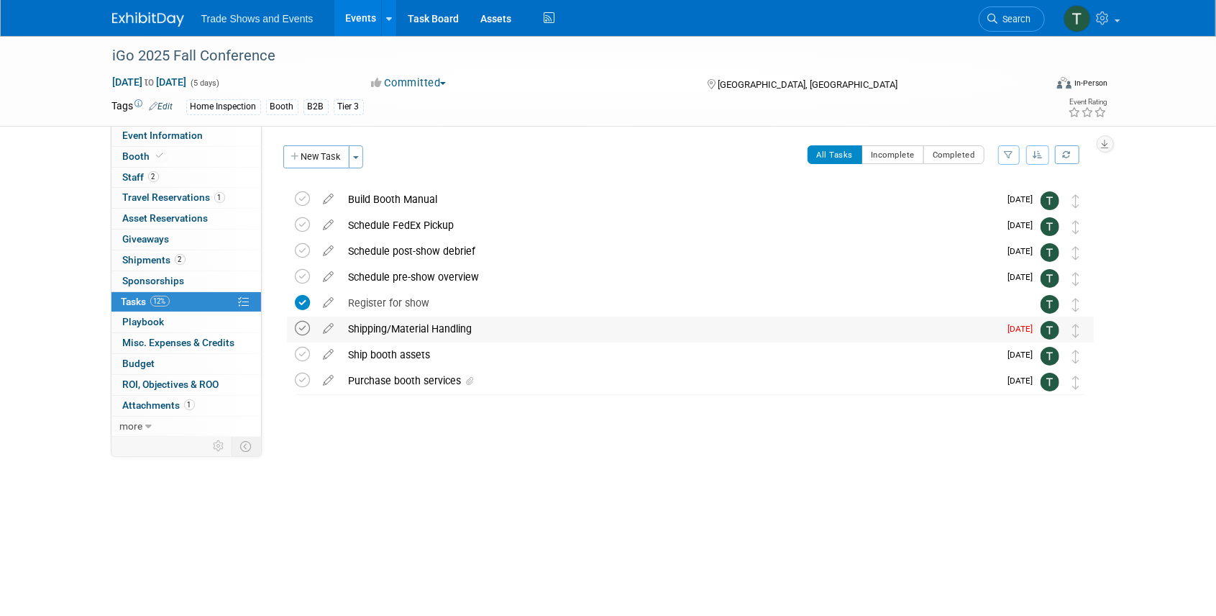
click at [299, 327] on icon at bounding box center [303, 328] width 15 height 15
click at [327, 353] on icon at bounding box center [329, 351] width 25 height 18
select select "8"
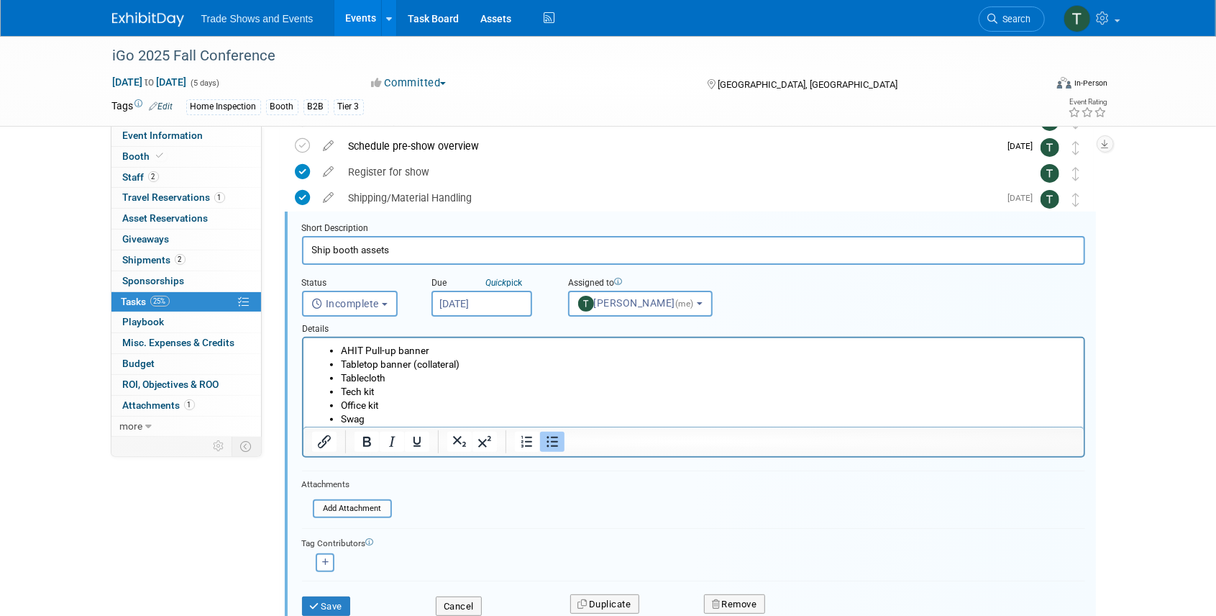
click at [494, 307] on input "Sep 8, 2025" at bounding box center [482, 304] width 101 height 26
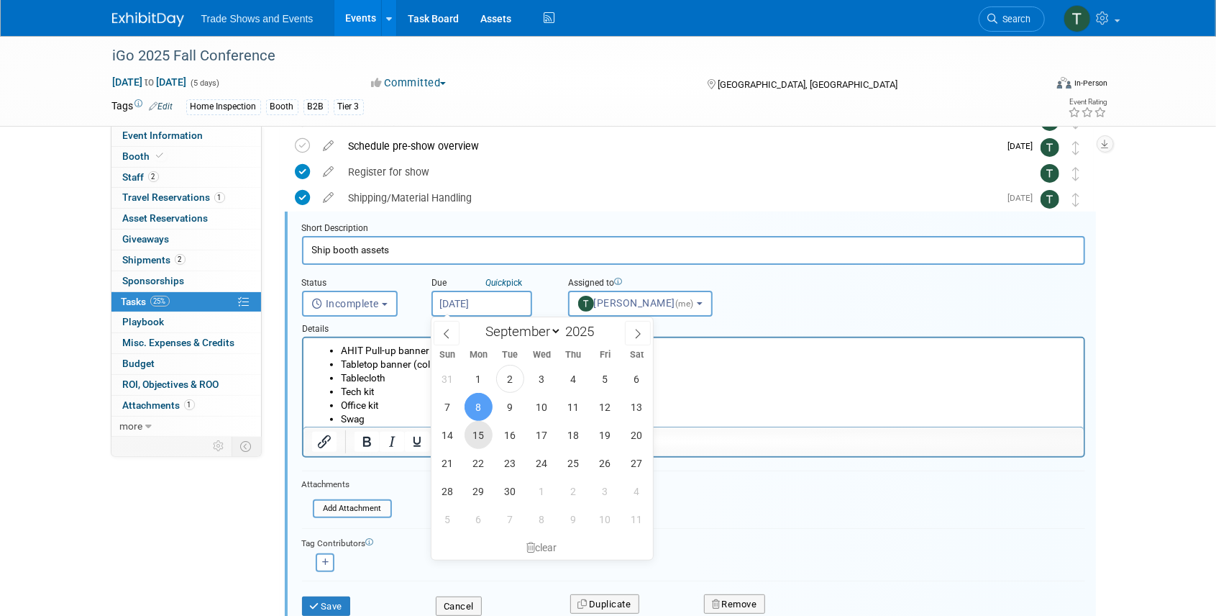
click at [481, 429] on span "15" at bounding box center [479, 435] width 28 height 28
type input "Sep 15, 2025"
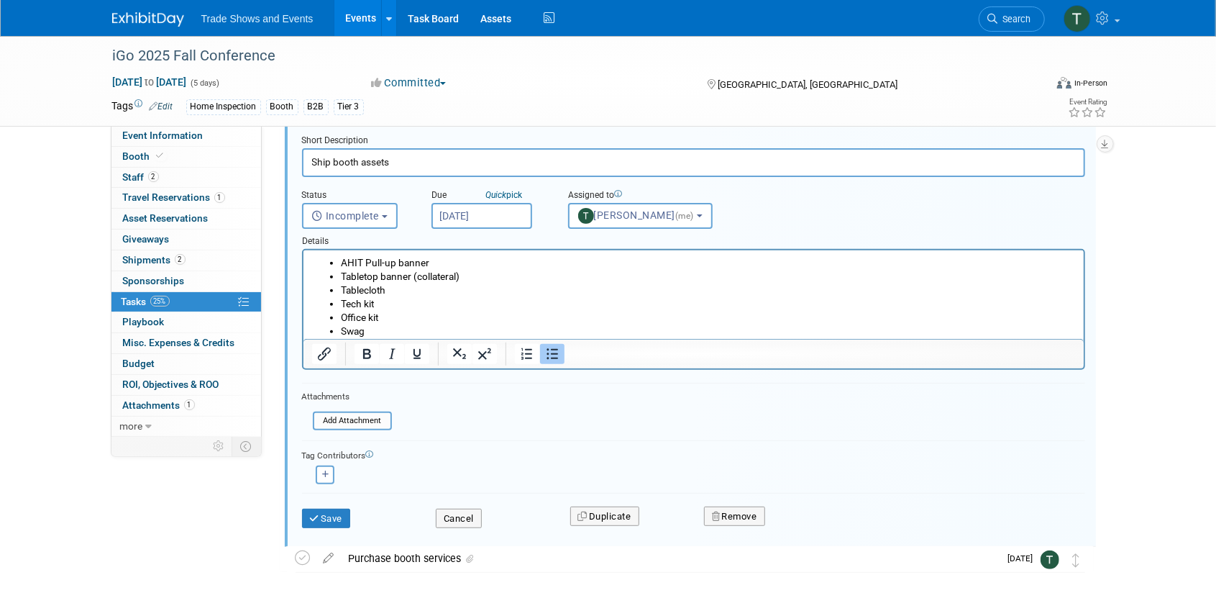
scroll to position [227, 0]
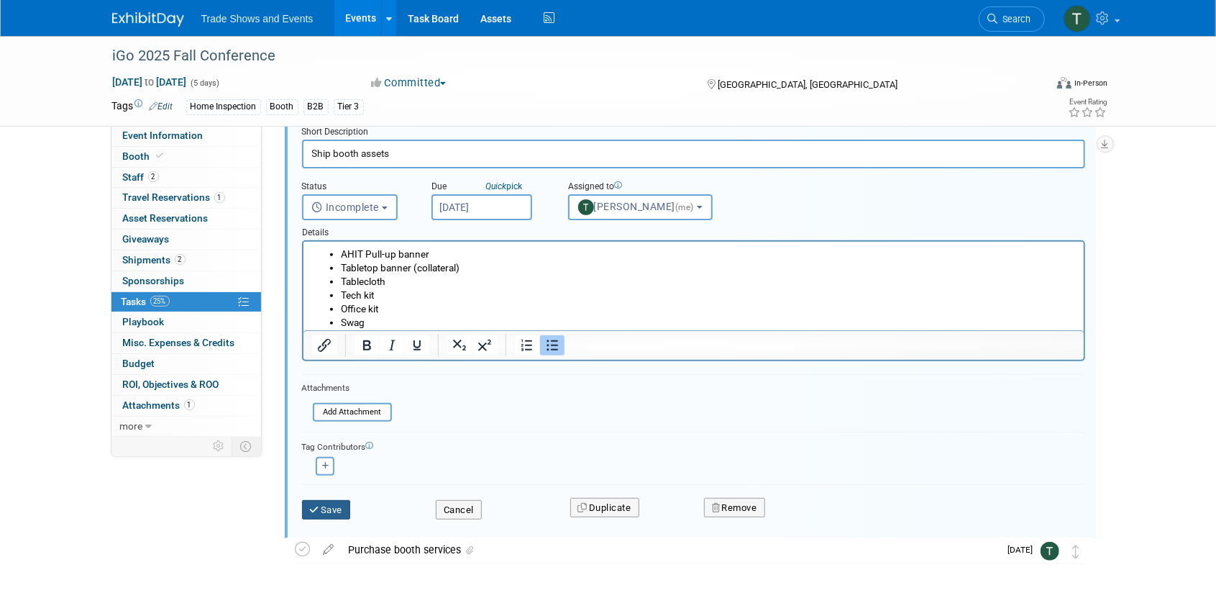
click at [332, 504] on button "Save" at bounding box center [326, 510] width 49 height 20
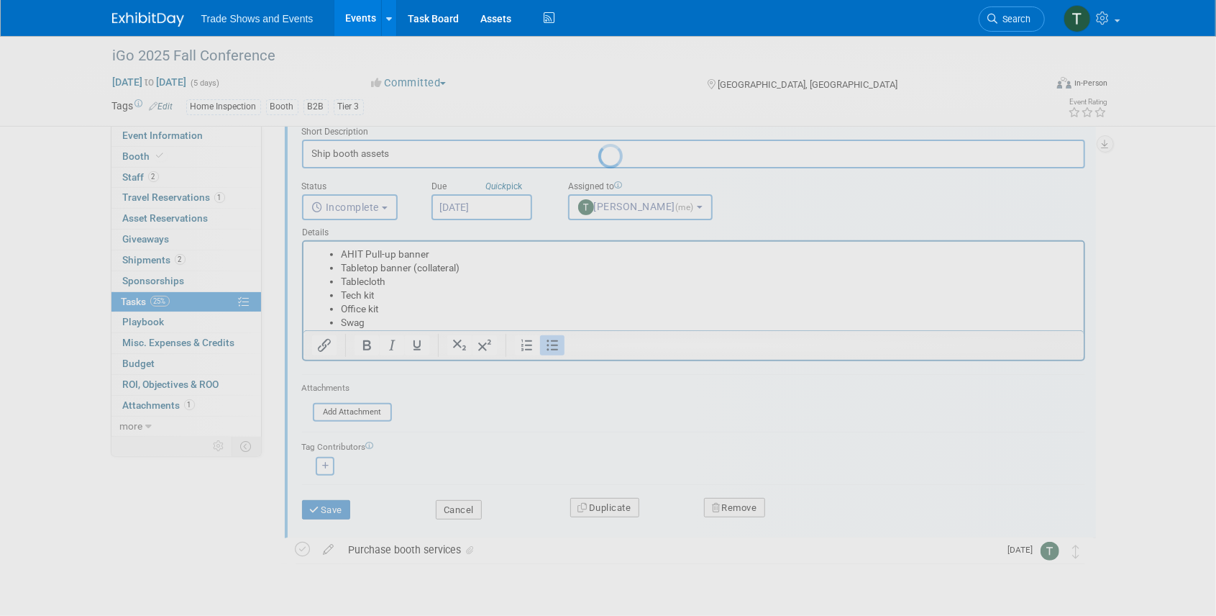
scroll to position [0, 0]
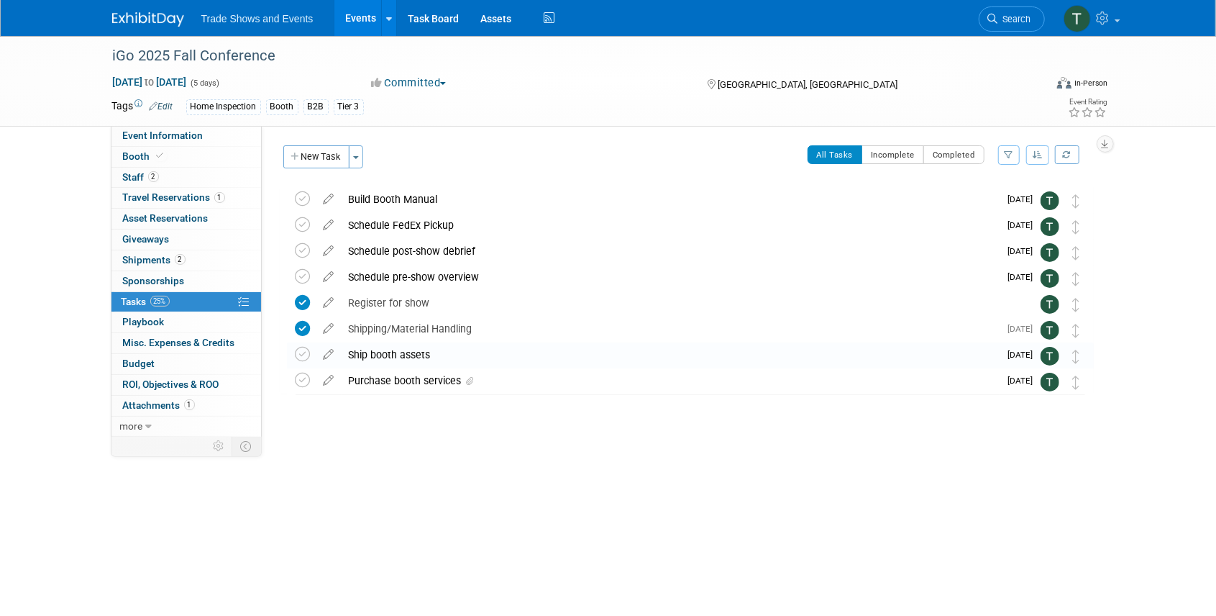
click at [329, 353] on icon at bounding box center [329, 351] width 25 height 18
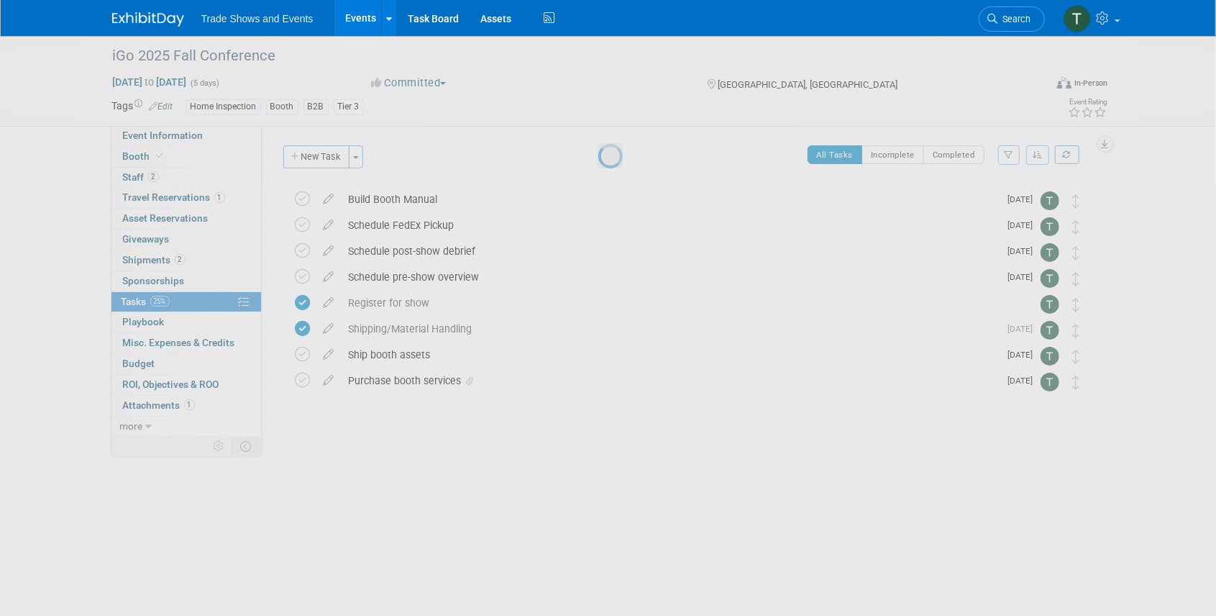
select select "8"
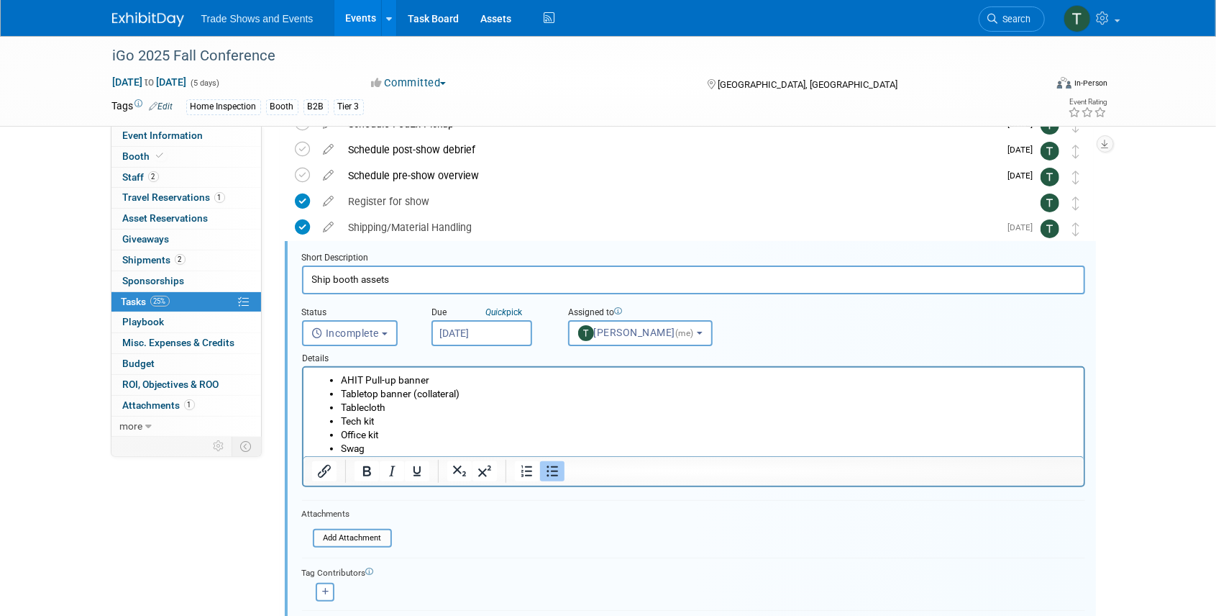
scroll to position [131, 0]
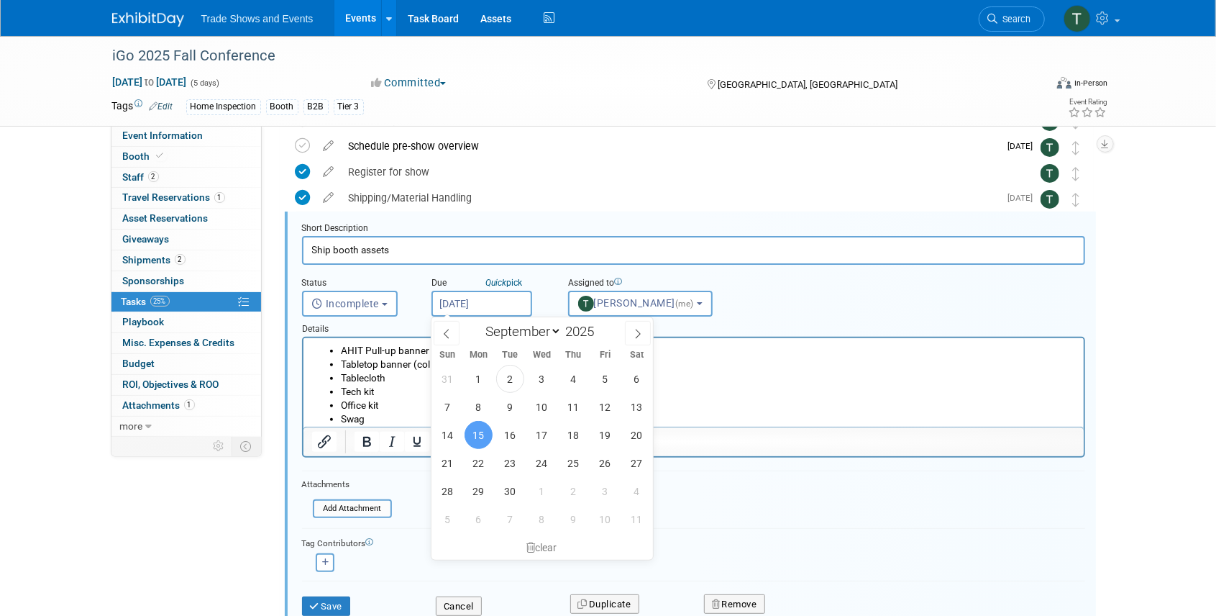
click at [484, 307] on input "Sep 15, 2025" at bounding box center [482, 304] width 101 height 26
click at [605, 408] on span "12" at bounding box center [605, 407] width 28 height 28
type input "Sep 12, 2025"
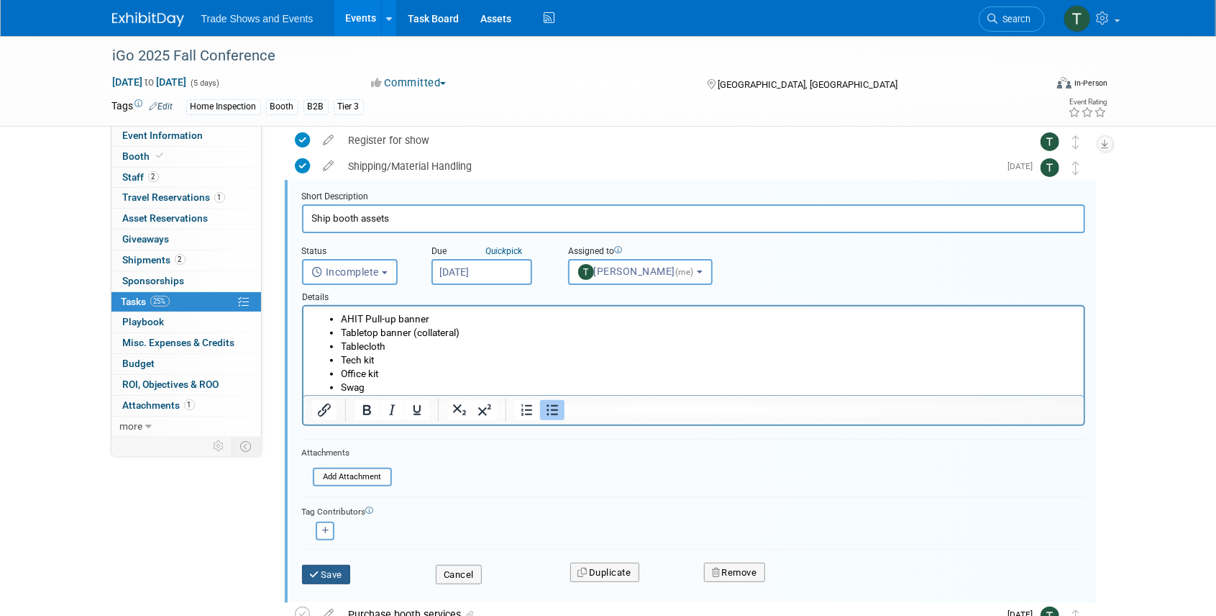
scroll to position [179, 0]
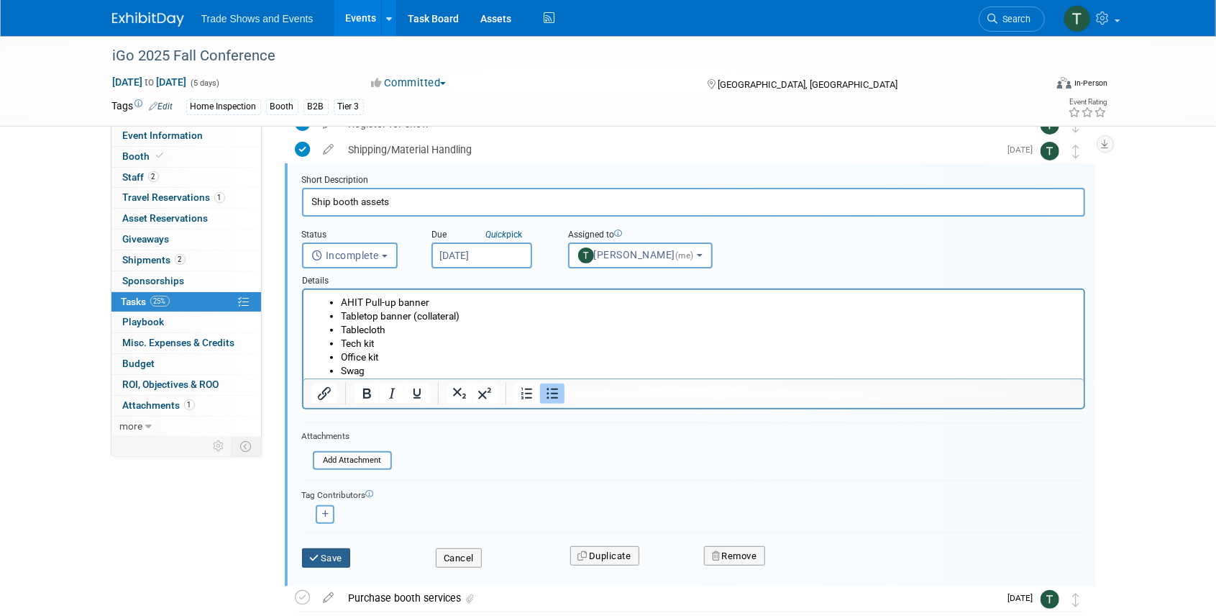
click at [335, 561] on button "Save" at bounding box center [326, 558] width 49 height 20
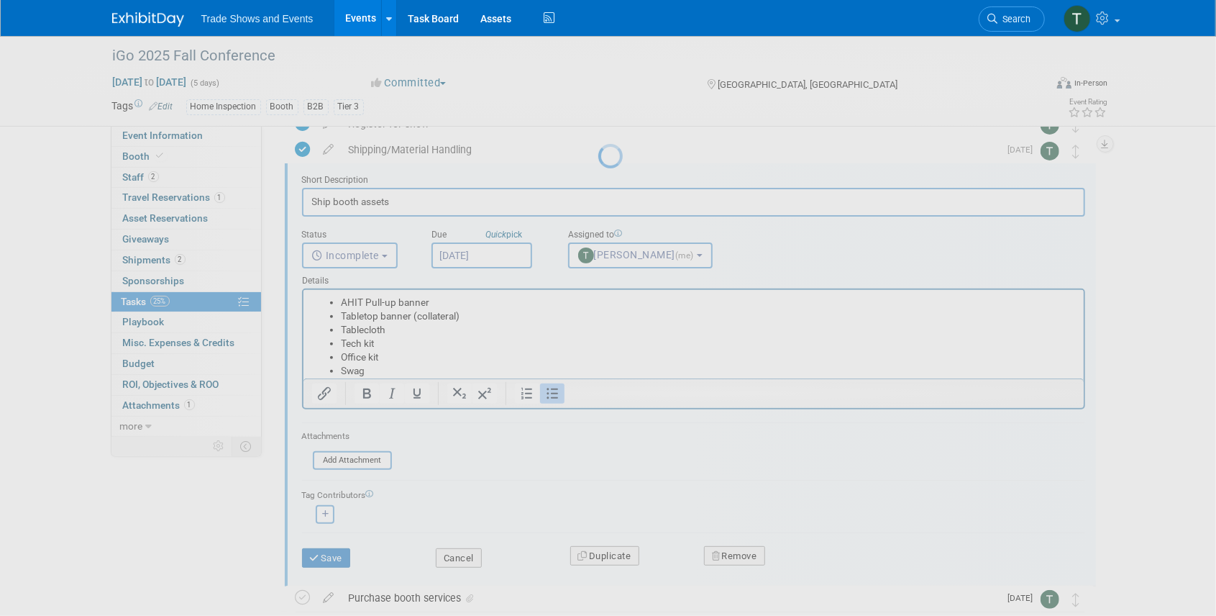
scroll to position [0, 0]
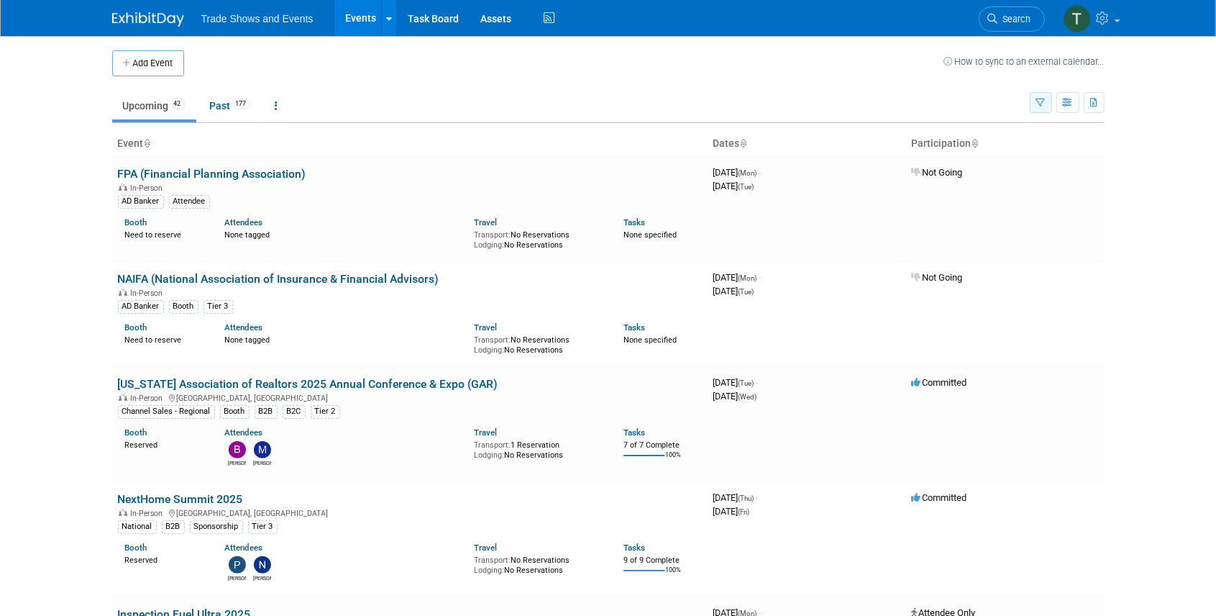
click at [1045, 100] on icon "button" at bounding box center [1041, 103] width 9 height 9
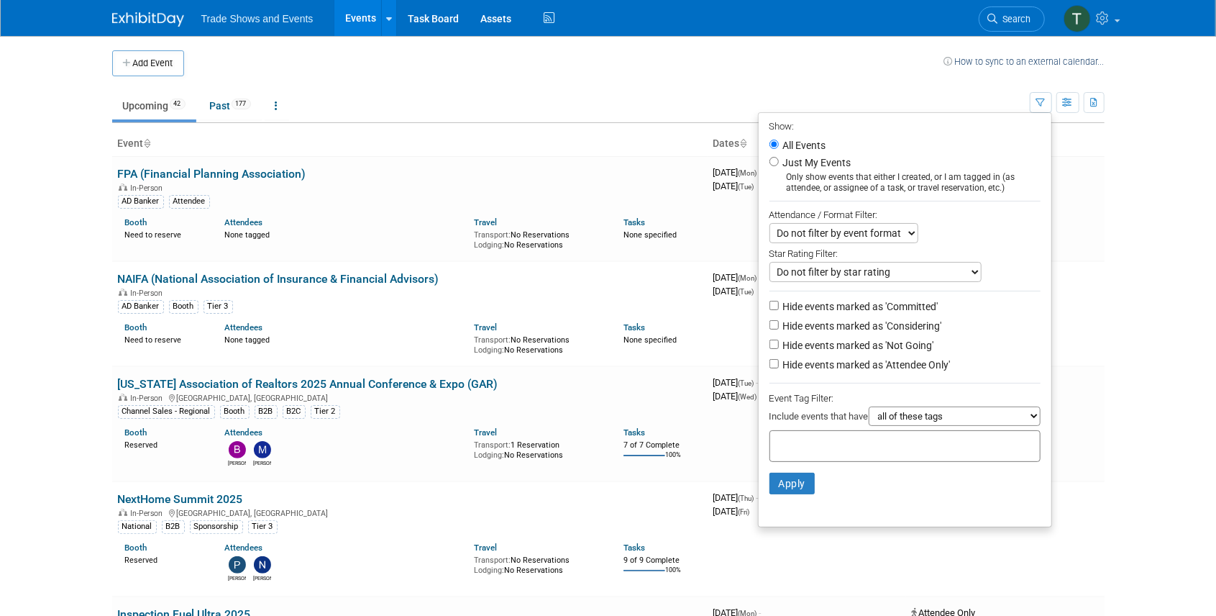
click at [887, 345] on label "Hide events marked as 'Not Going'" at bounding box center [858, 345] width 154 height 14
click at [779, 345] on input "Hide events marked as 'Not Going'" at bounding box center [774, 344] width 9 height 9
checkbox input "true"
click at [781, 482] on button "Apply" at bounding box center [793, 484] width 46 height 22
